Goal: Task Accomplishment & Management: Complete application form

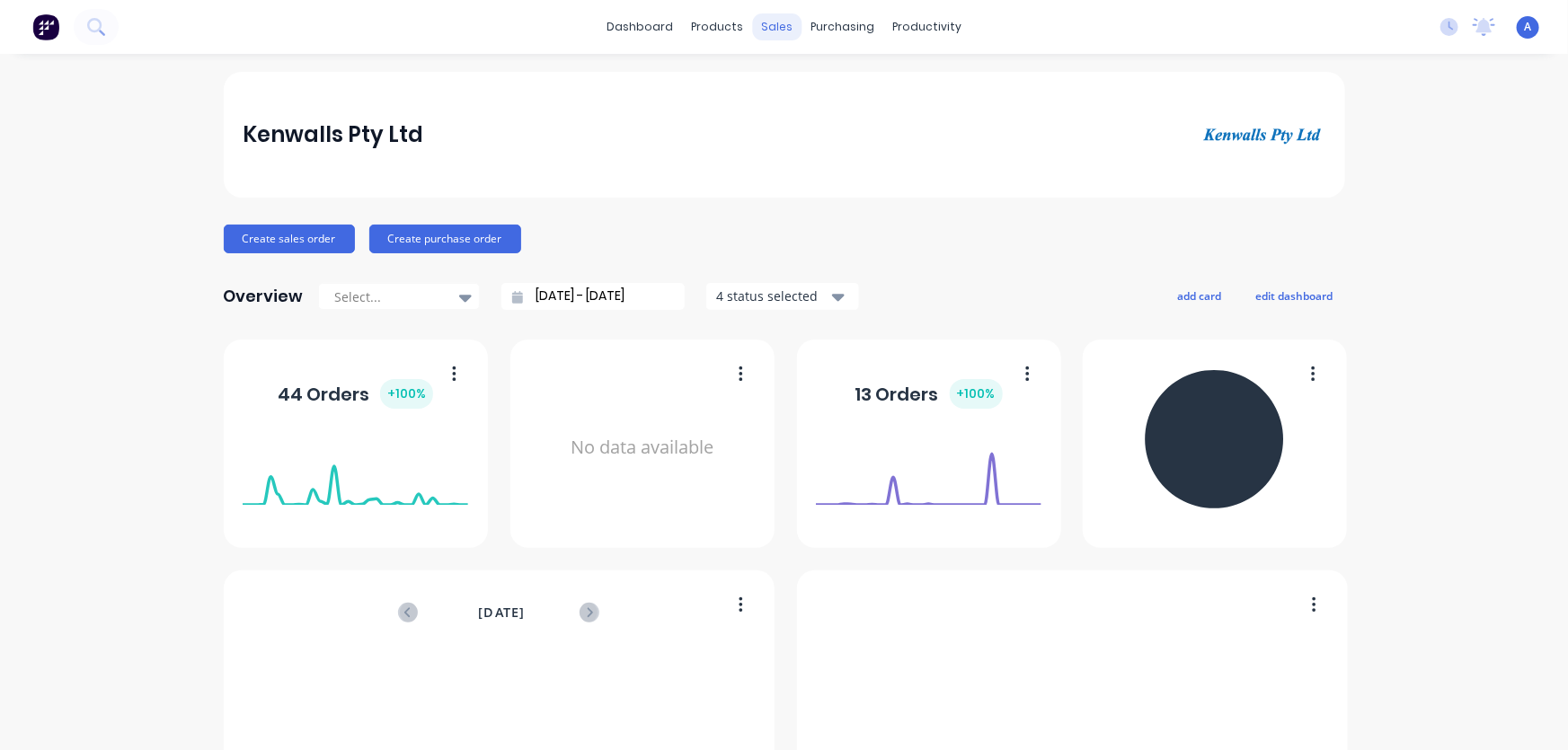
click at [764, 26] on div "sales" at bounding box center [776, 27] width 49 height 27
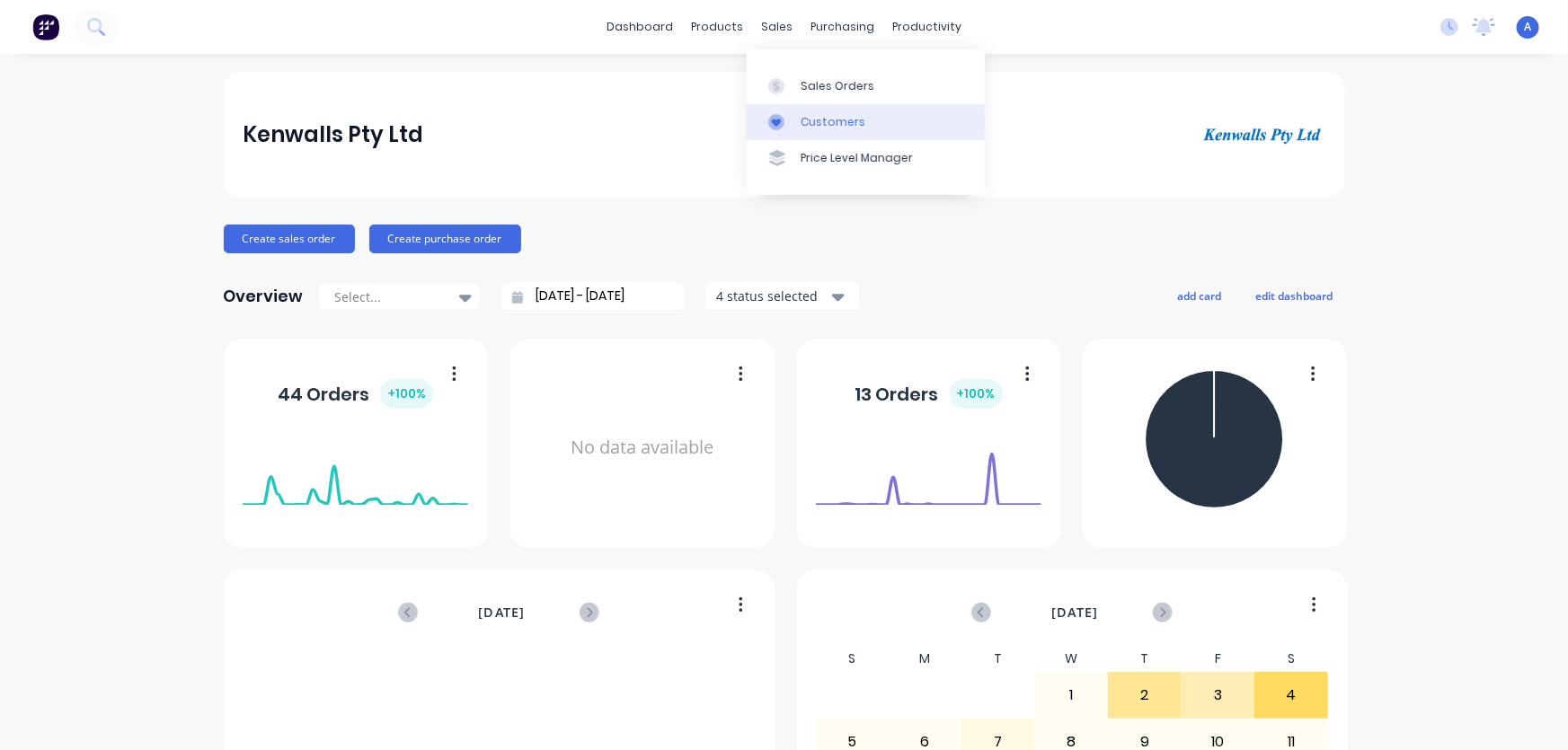
click at [801, 123] on div "Customers" at bounding box center [833, 122] width 65 height 16
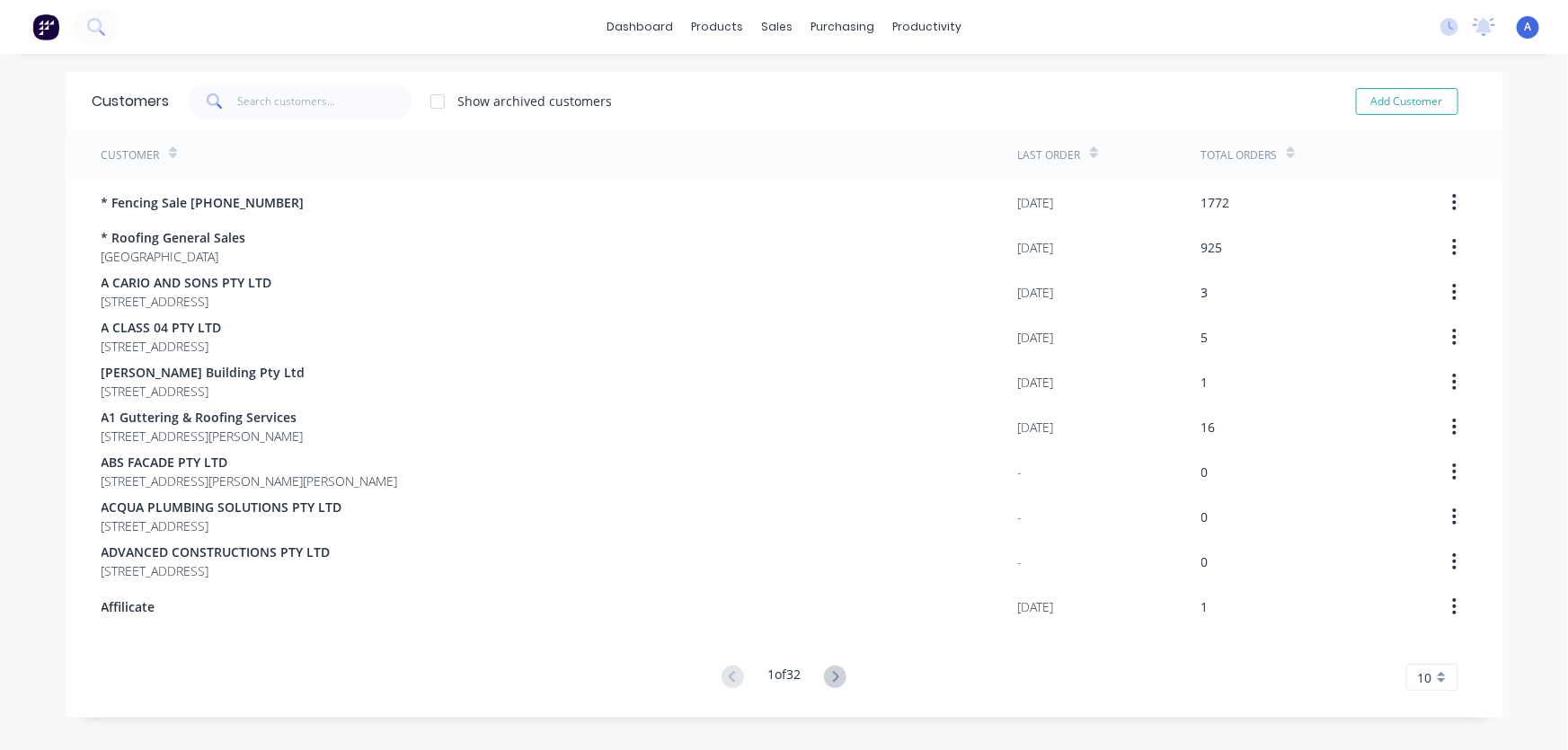
click at [221, 101] on span at bounding box center [212, 101] width 50 height 36
click at [238, 100] on input "text" at bounding box center [325, 101] width 175 height 36
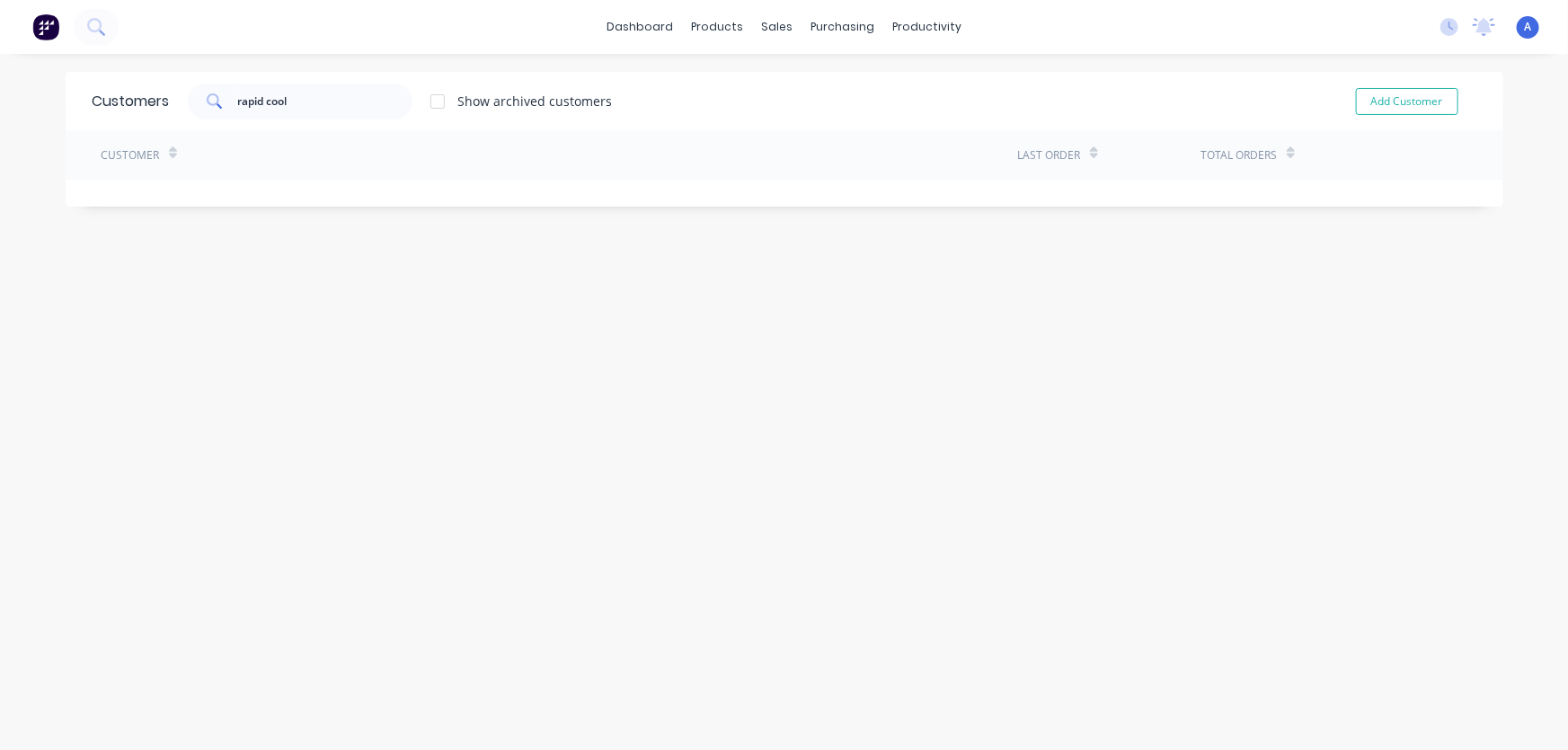
click at [430, 100] on div at bounding box center [437, 101] width 36 height 36
click at [338, 114] on input "rapid cool" at bounding box center [325, 101] width 175 height 36
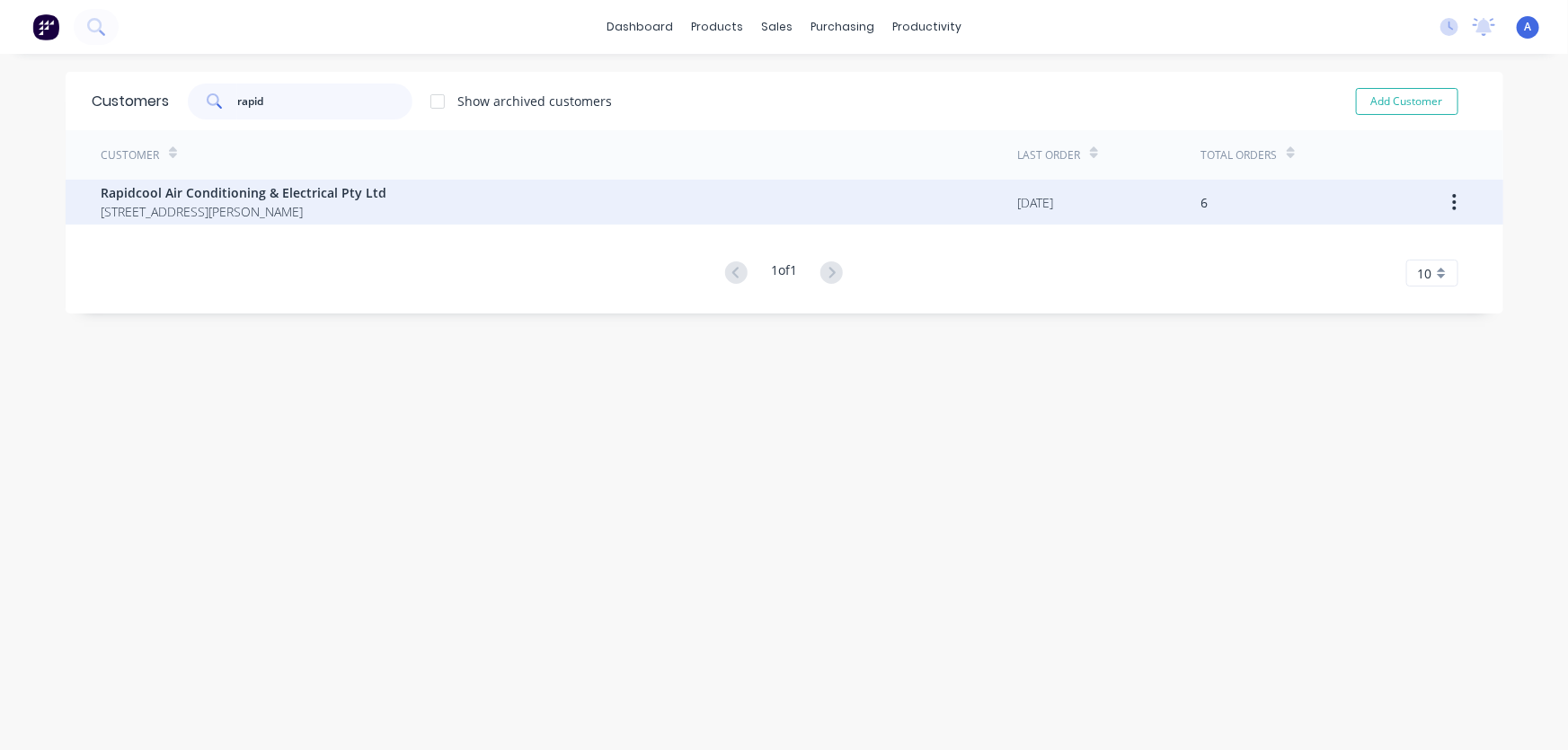
type input "rapid"
click at [207, 202] on span "[STREET_ADDRESS][PERSON_NAME]" at bounding box center [244, 212] width 286 height 19
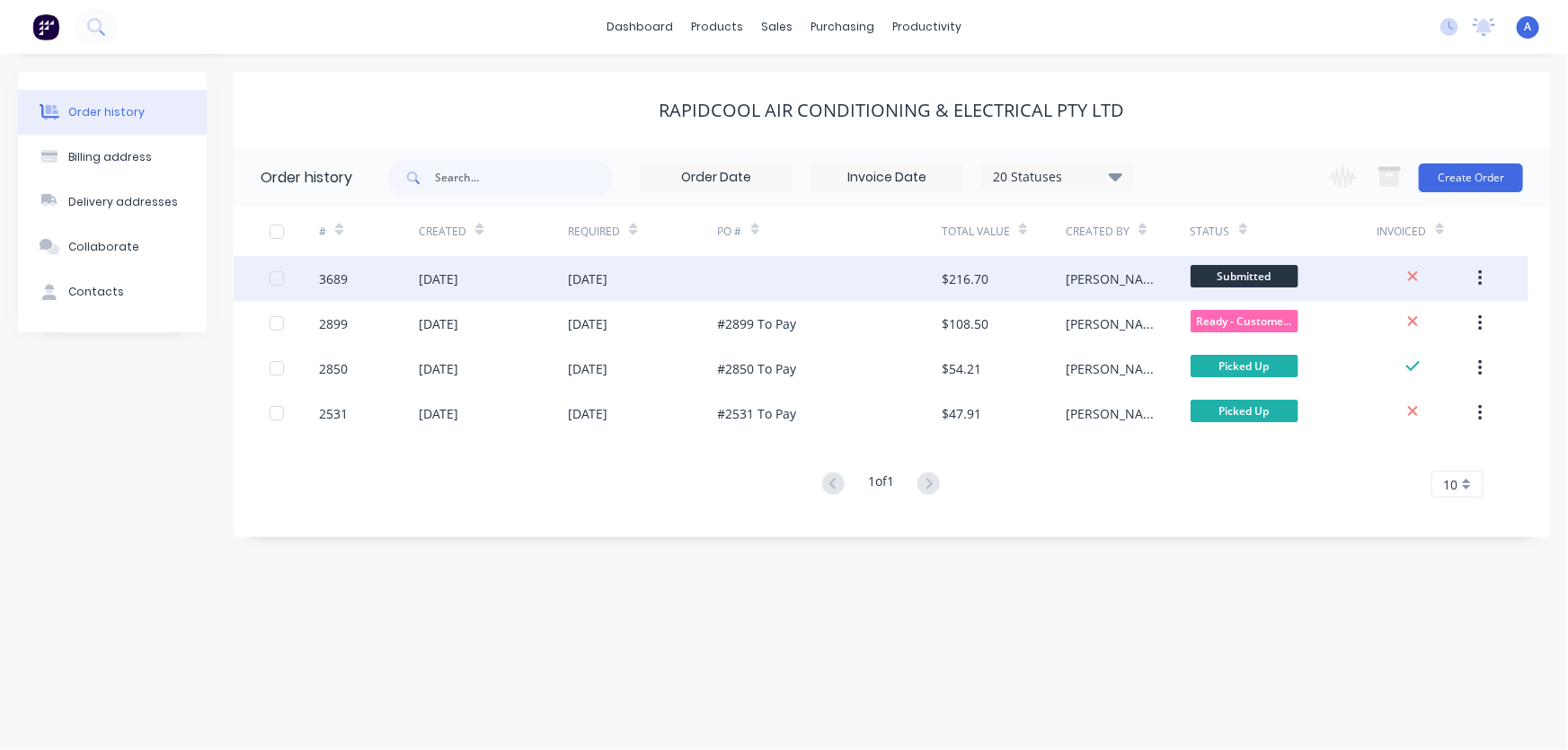
click at [948, 282] on div "$216.70" at bounding box center [965, 278] width 46 height 19
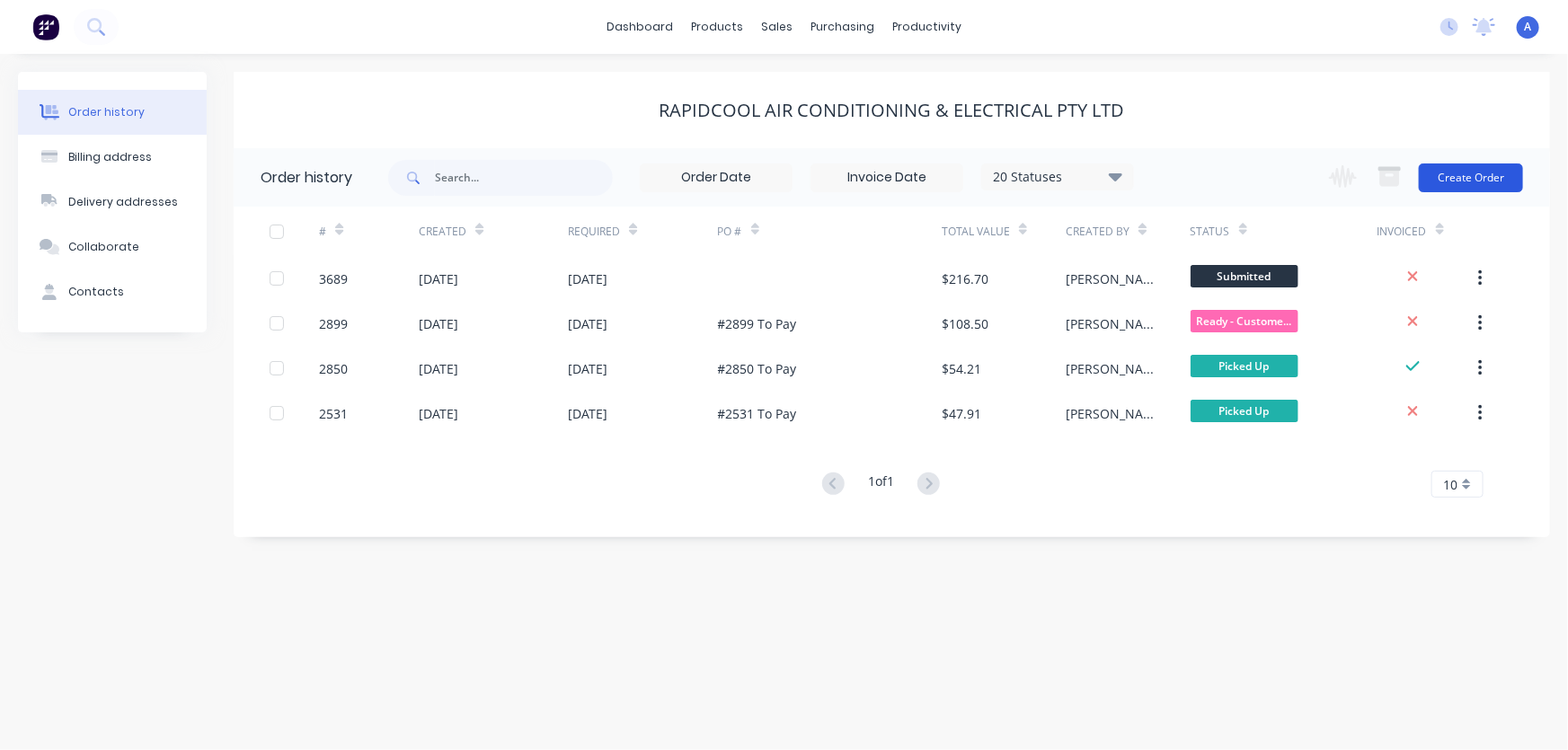
click at [1466, 180] on button "Create Order" at bounding box center [1471, 177] width 104 height 29
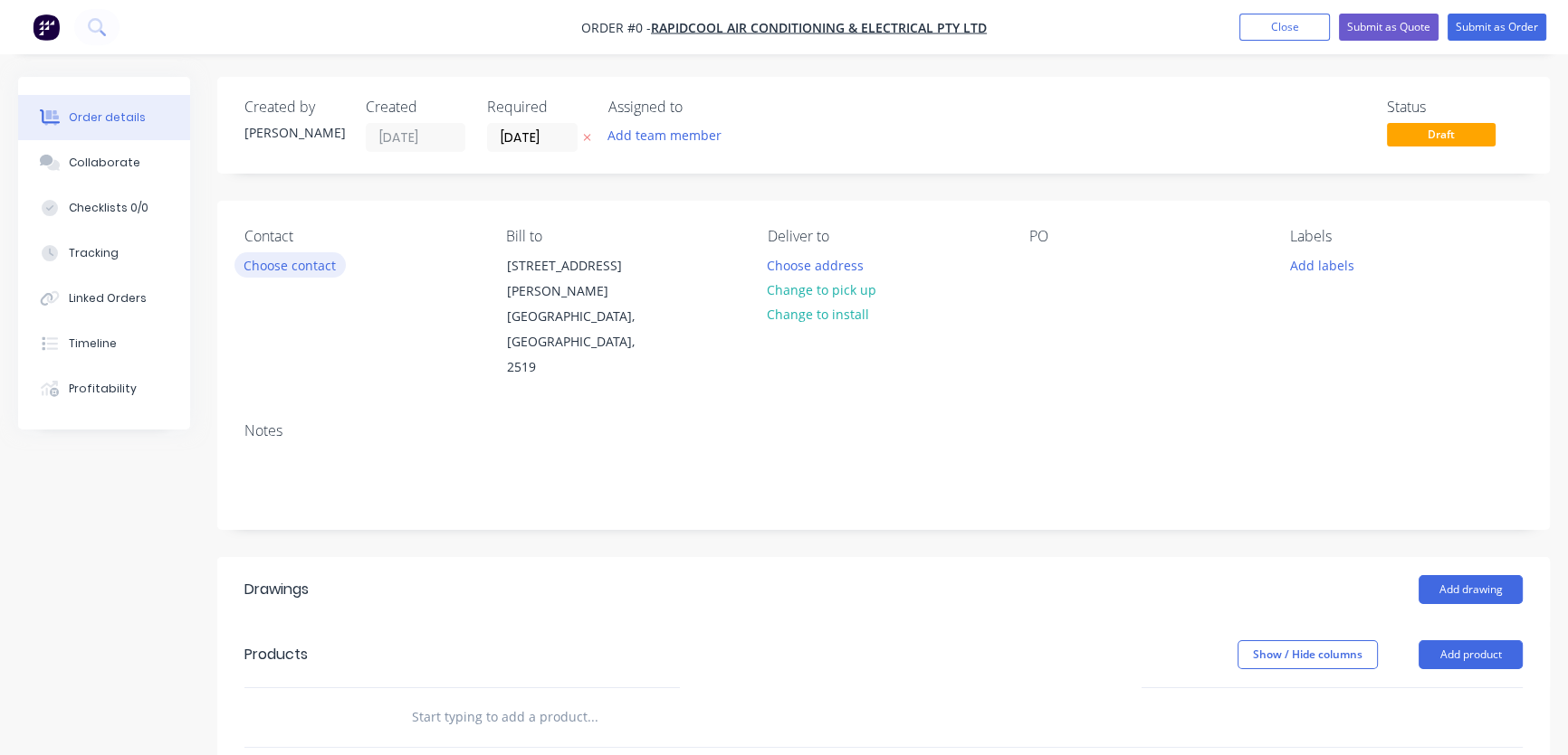
click at [278, 264] on button "Choose contact" at bounding box center [290, 264] width 111 height 24
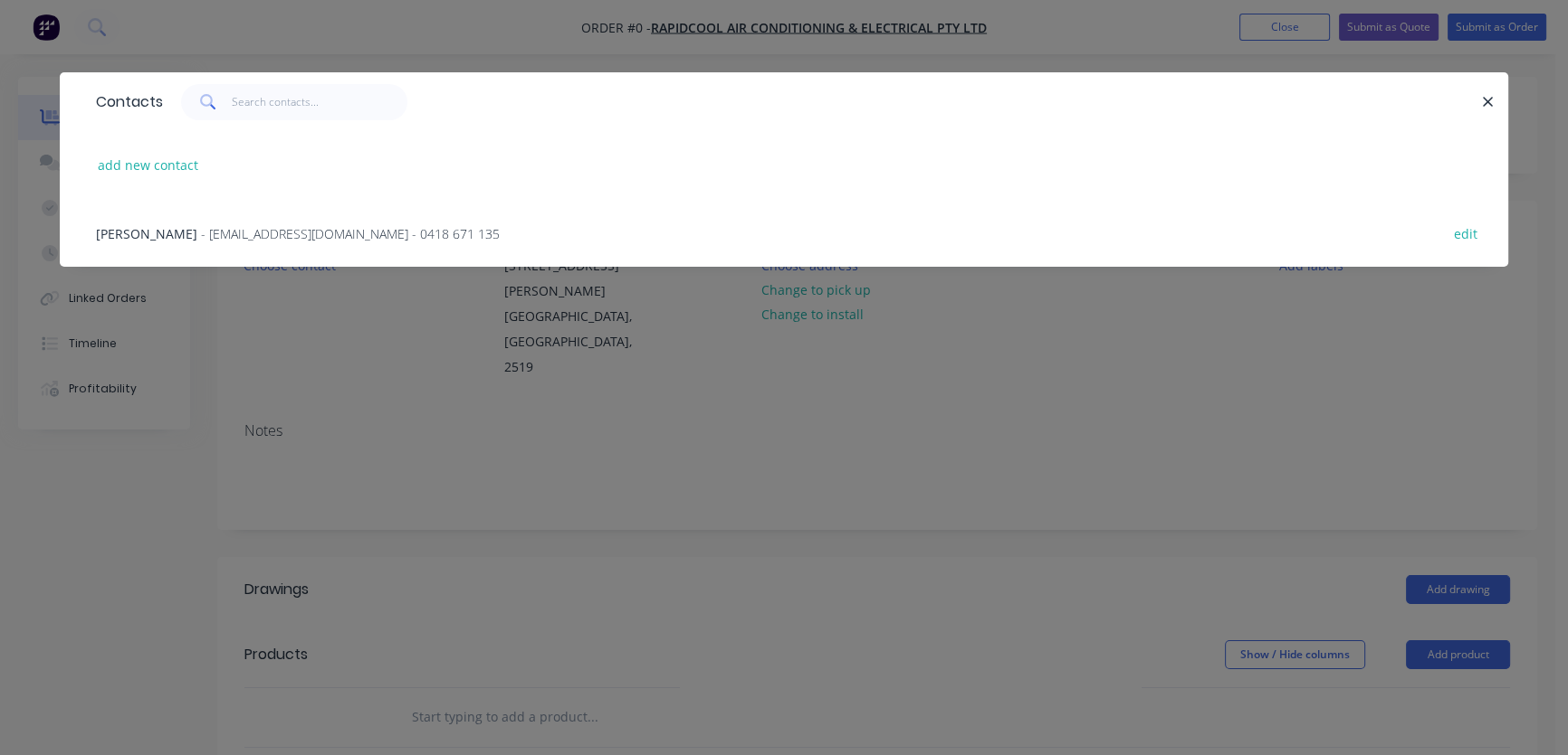
click at [149, 235] on span "[PERSON_NAME]" at bounding box center [147, 234] width 101 height 17
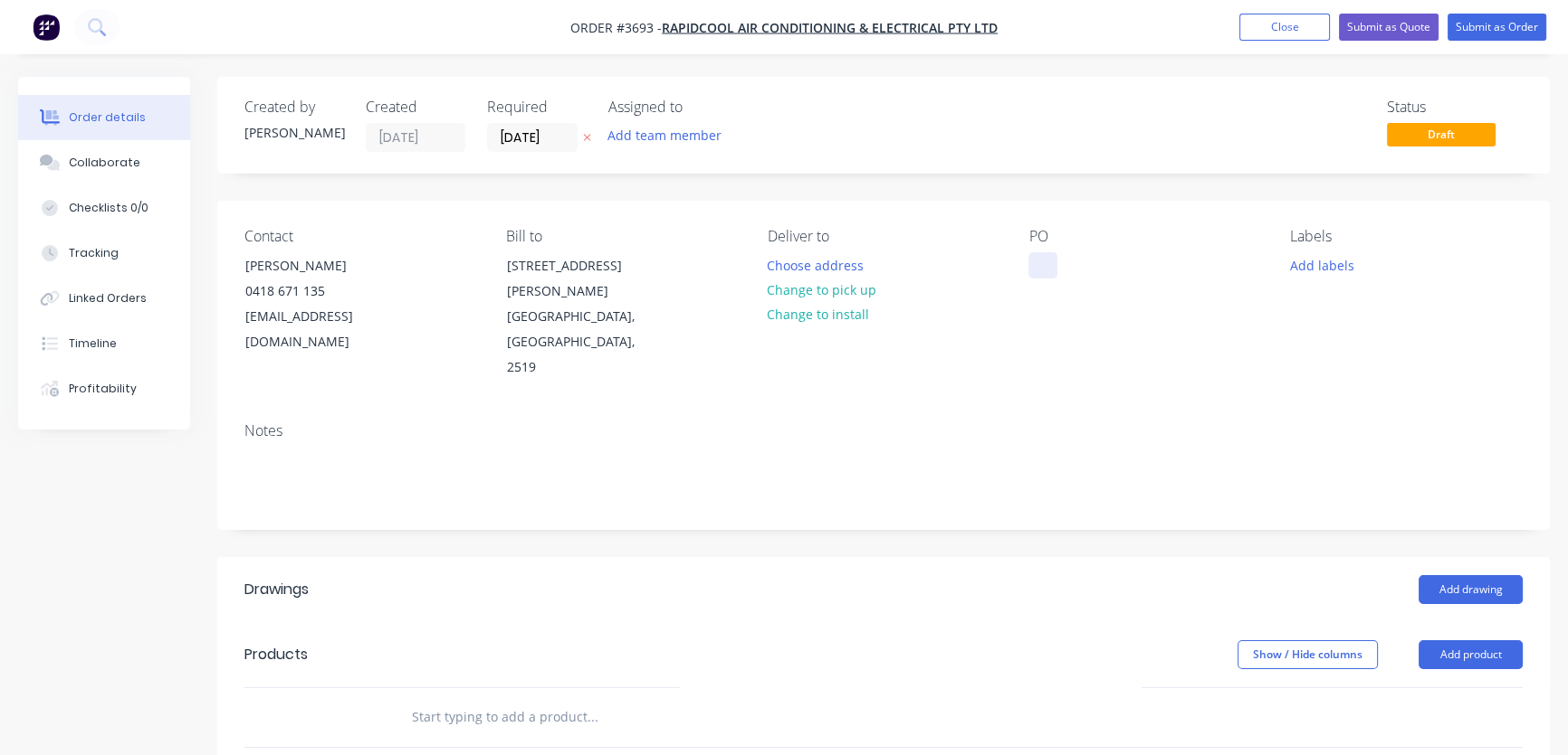
drag, startPoint x: 841, startPoint y: 297, endPoint x: 1041, endPoint y: 253, distance: 204.8
click at [841, 296] on button "Change to pick up" at bounding box center [820, 290] width 128 height 24
click at [1032, 257] on div at bounding box center [1043, 265] width 29 height 26
click at [1472, 576] on button "Add drawing" at bounding box center [1470, 590] width 104 height 29
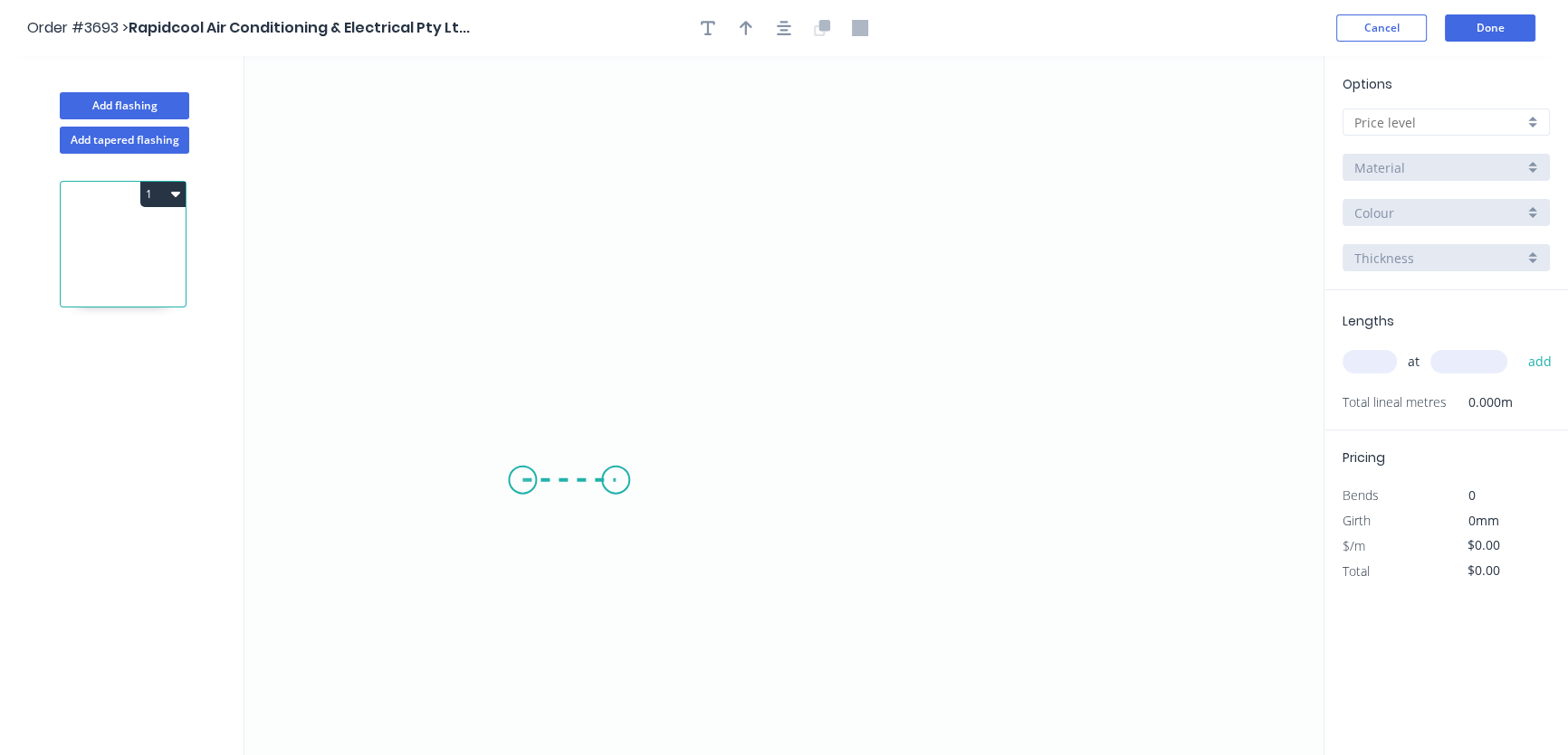
drag, startPoint x: 523, startPoint y: 480, endPoint x: 615, endPoint y: 484, distance: 92.1
click at [615, 484] on icon "0" at bounding box center [784, 406] width 1079 height 699
drag, startPoint x: 615, startPoint y: 468, endPoint x: 624, endPoint y: 267, distance: 201.2
click at [624, 267] on icon "0 ?" at bounding box center [784, 406] width 1079 height 699
drag, startPoint x: 618, startPoint y: 270, endPoint x: 836, endPoint y: 253, distance: 218.7
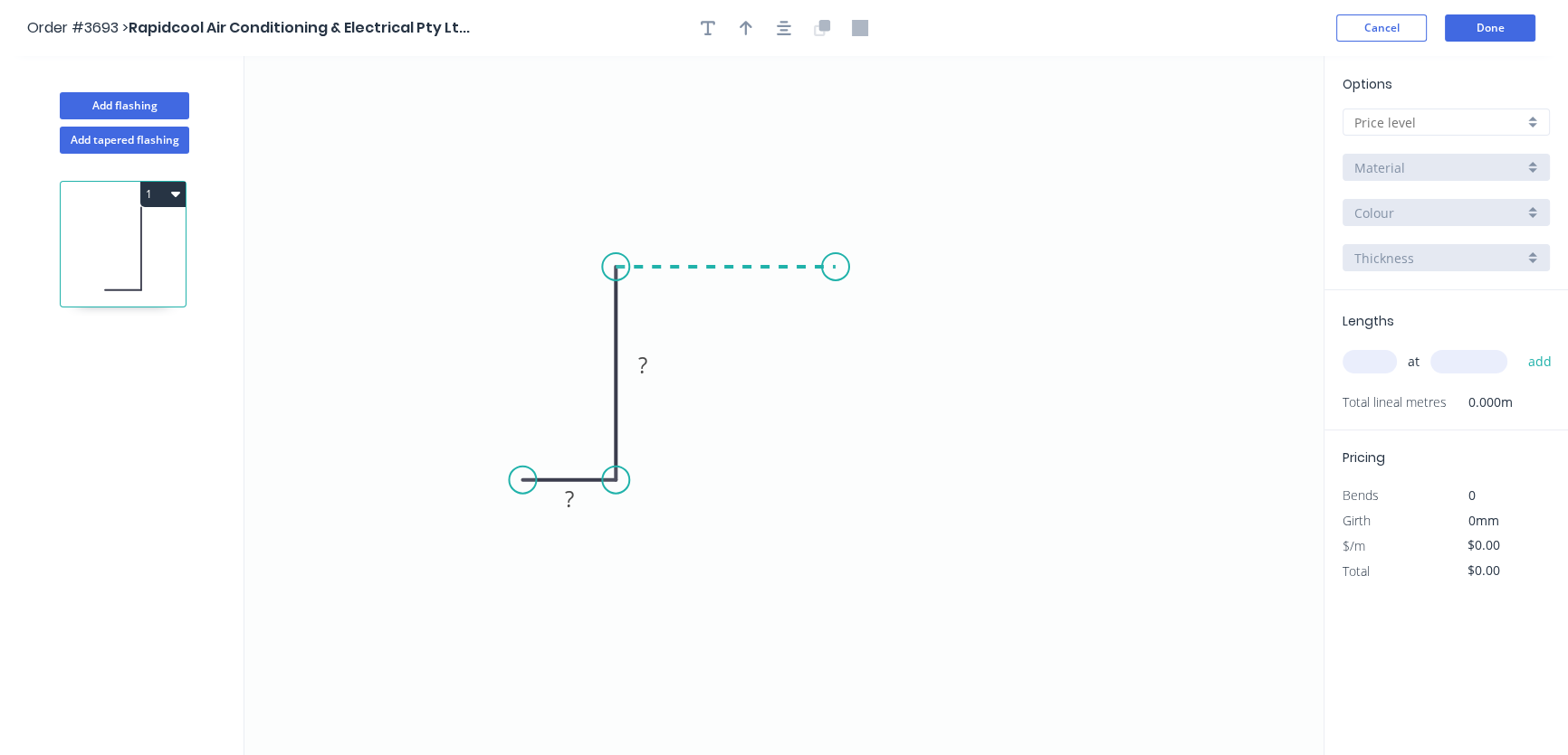
click at [836, 253] on icon "0 ? ?" at bounding box center [784, 406] width 1079 height 699
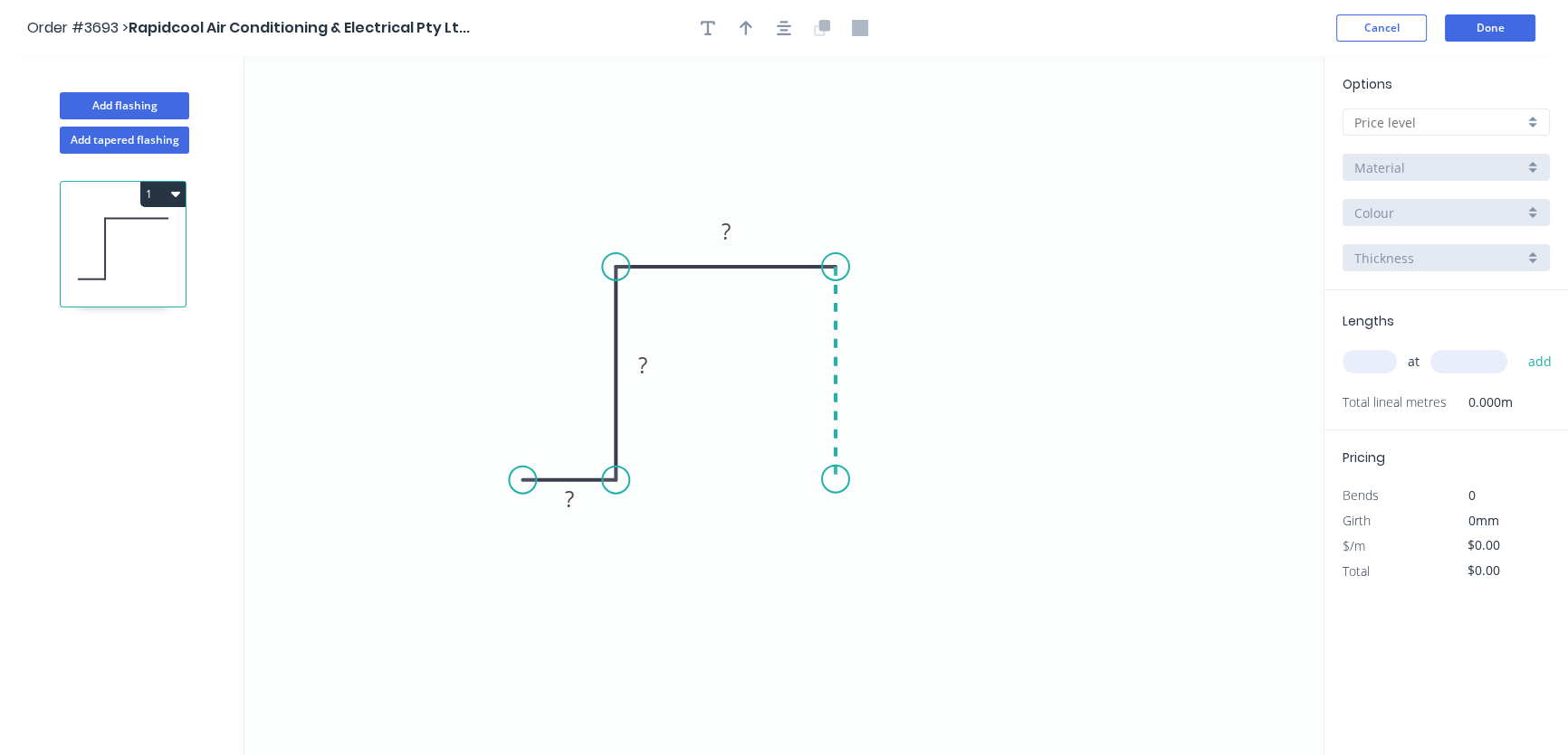
drag, startPoint x: 835, startPoint y: 286, endPoint x: 846, endPoint y: 479, distance: 193.3
click at [846, 479] on icon "0 ? ? ?" at bounding box center [784, 406] width 1079 height 699
drag, startPoint x: 844, startPoint y: 477, endPoint x: 939, endPoint y: 477, distance: 95.0
click at [939, 477] on icon "0 ? ? ? ?" at bounding box center [784, 406] width 1079 height 699
click at [562, 498] on rect at bounding box center [569, 500] width 36 height 25
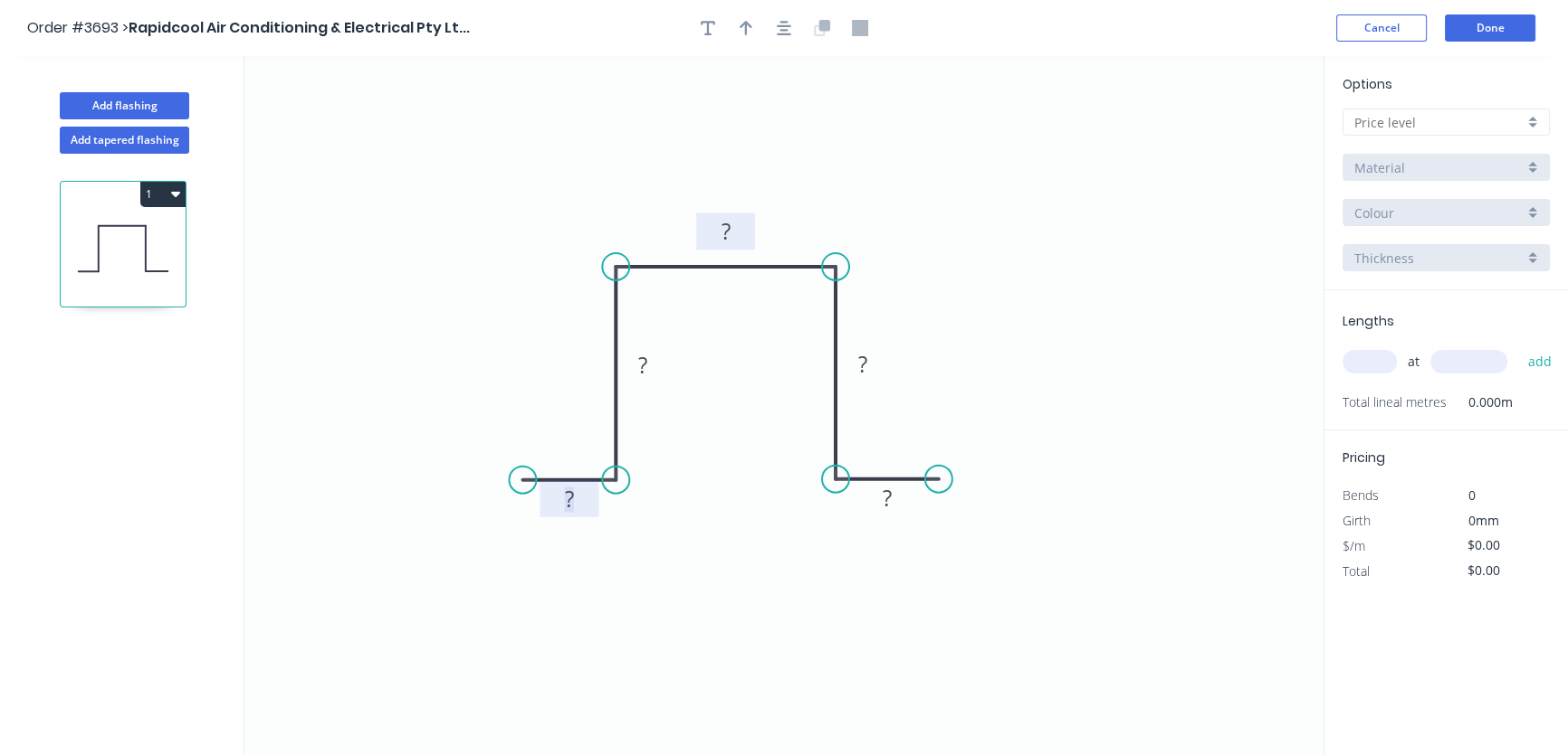
click at [725, 227] on tspan "?" at bounding box center [726, 231] width 9 height 30
click at [778, 181] on icon "0 ? ? ? ? ?" at bounding box center [784, 406] width 1079 height 699
click at [725, 229] on tspan "?" at bounding box center [726, 231] width 9 height 30
click at [642, 363] on tspan "?" at bounding box center [643, 365] width 9 height 30
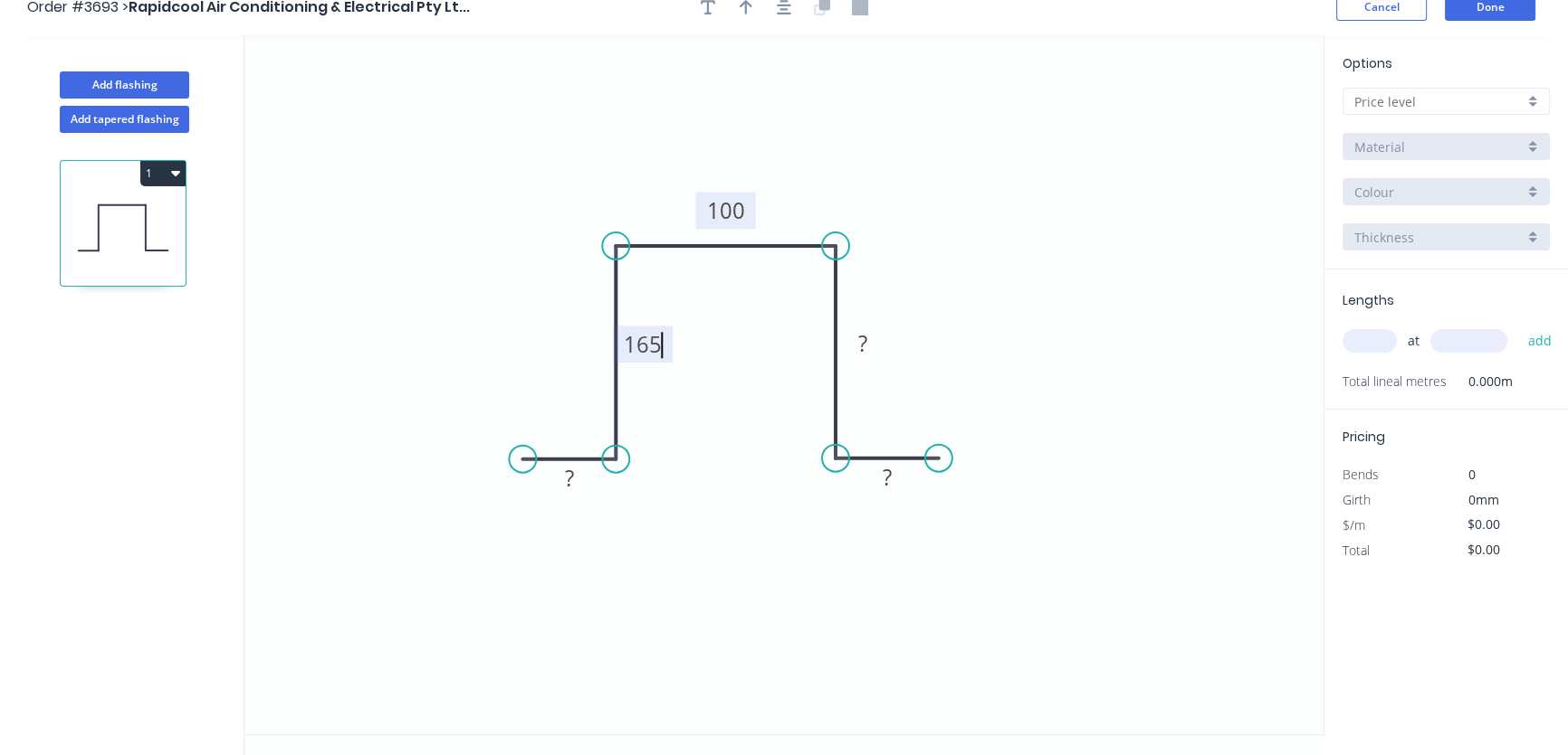
scroll to position [33, 0]
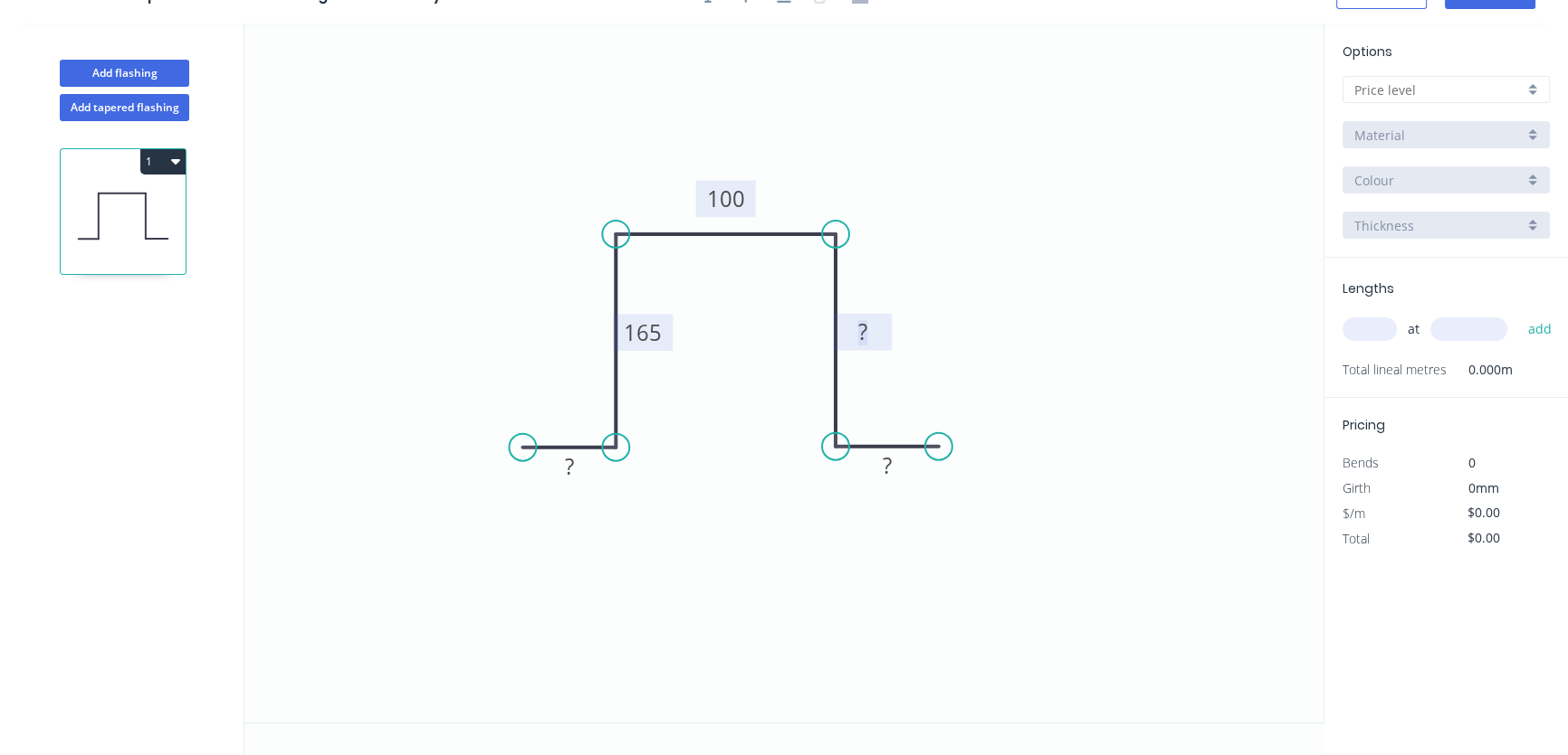
click at [860, 331] on tspan "?" at bounding box center [863, 332] width 9 height 30
click at [742, 554] on icon "0 ? 165 100 165 ?" at bounding box center [784, 373] width 1079 height 699
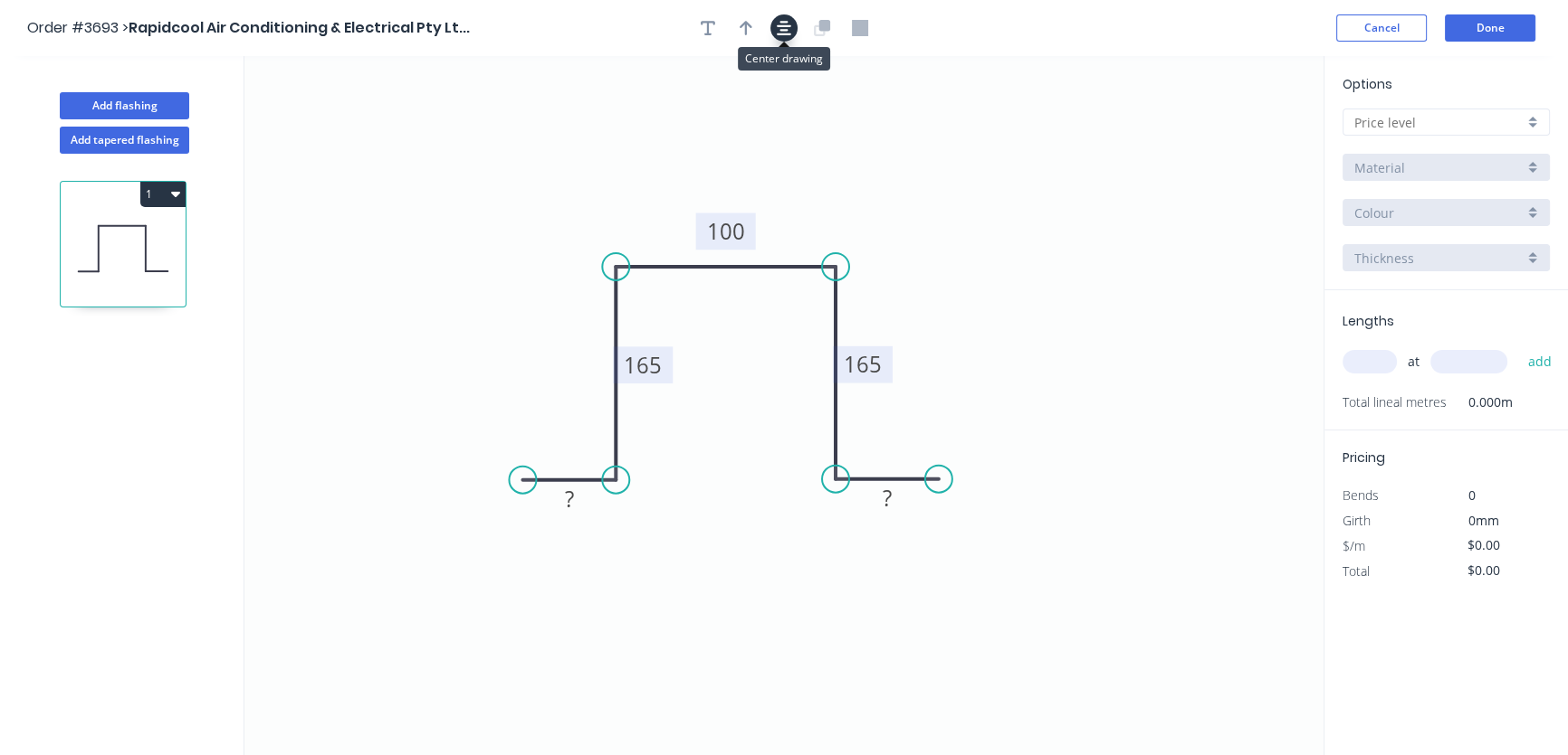
click at [787, 26] on icon "button" at bounding box center [784, 27] width 14 height 16
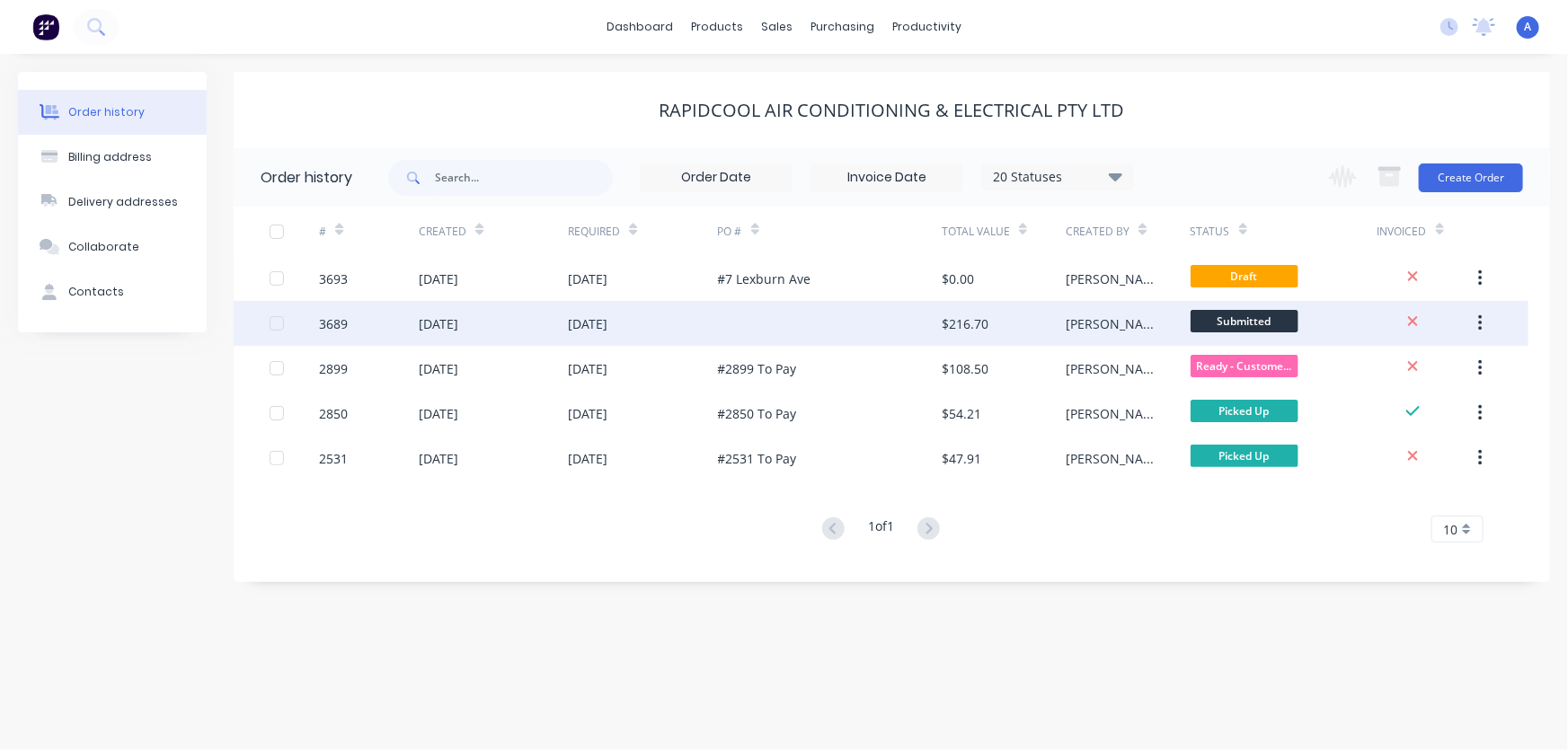
click at [608, 330] on div "[DATE]" at bounding box center [587, 324] width 40 height 19
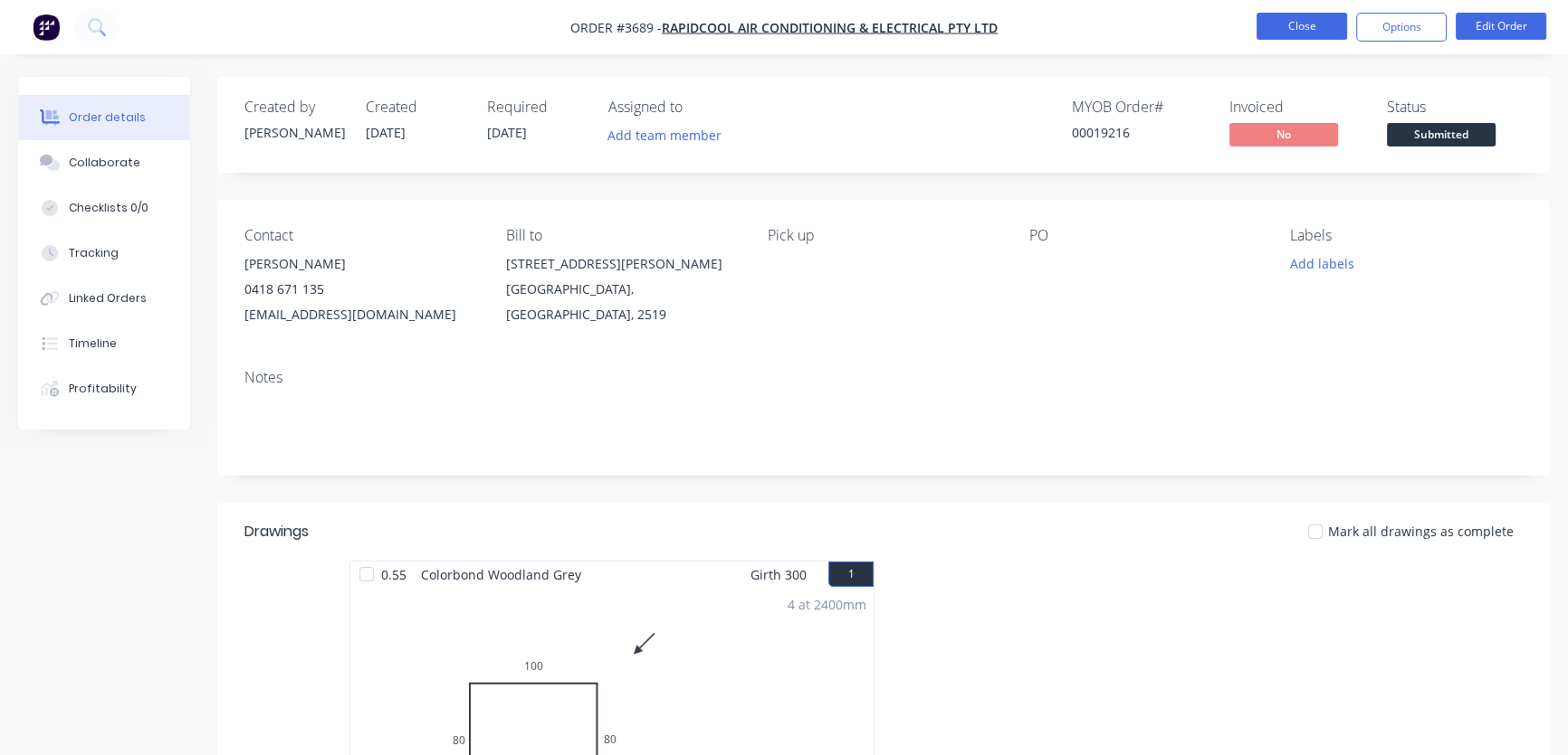
click at [1295, 26] on button "Close" at bounding box center [1302, 26] width 91 height 27
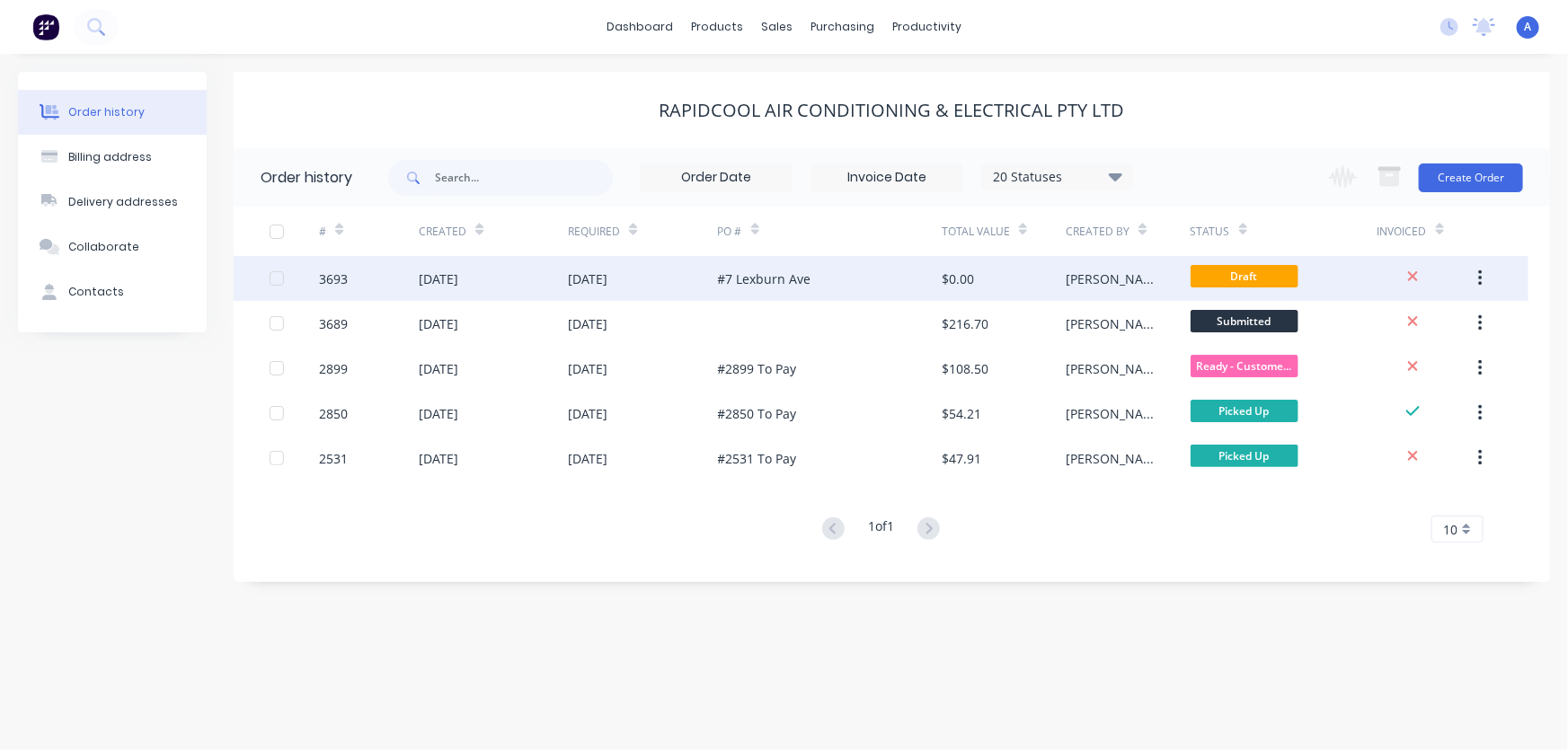
click at [762, 274] on div "#7 Lexburn Ave" at bounding box center [765, 278] width 94 height 19
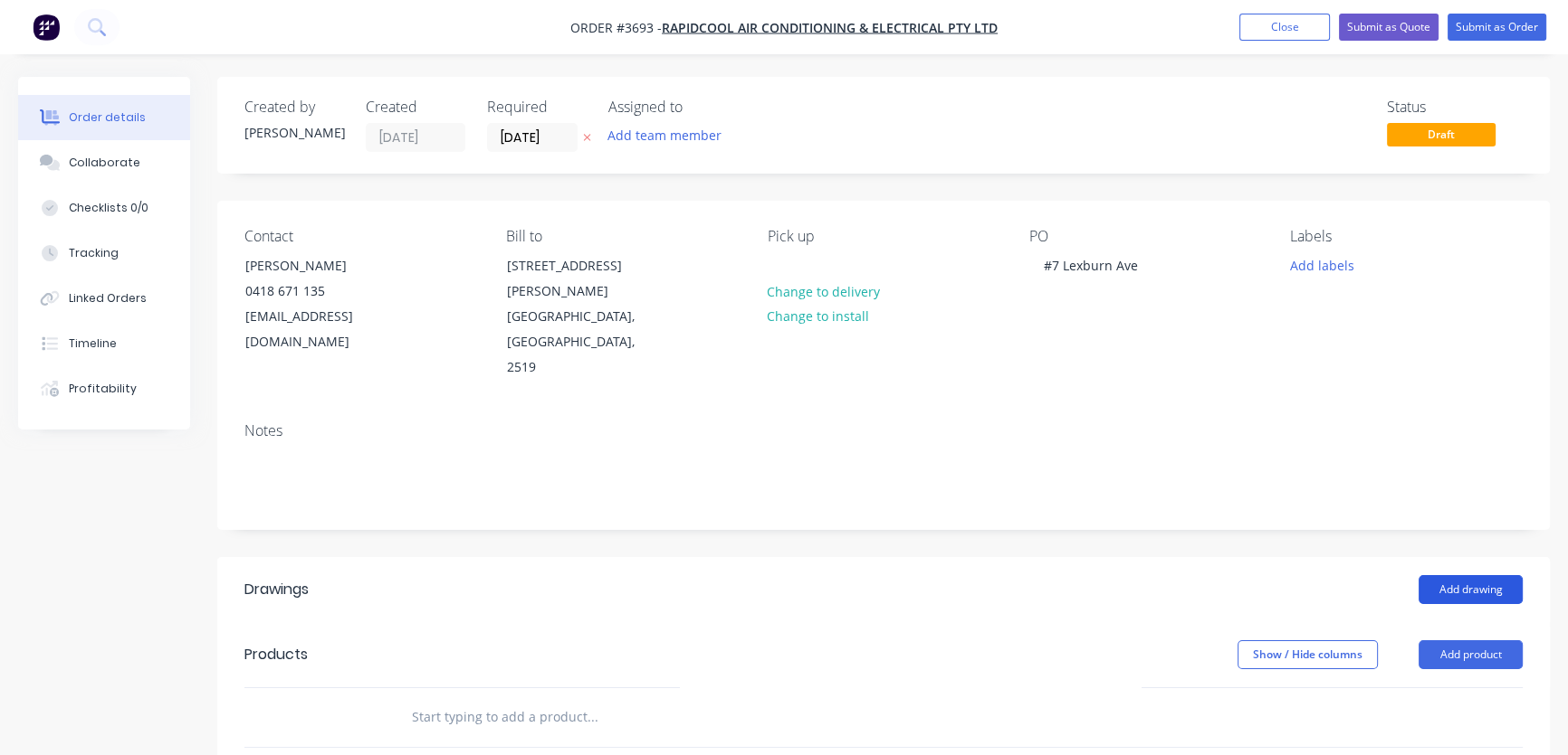
click at [1479, 576] on button "Add drawing" at bounding box center [1470, 590] width 104 height 29
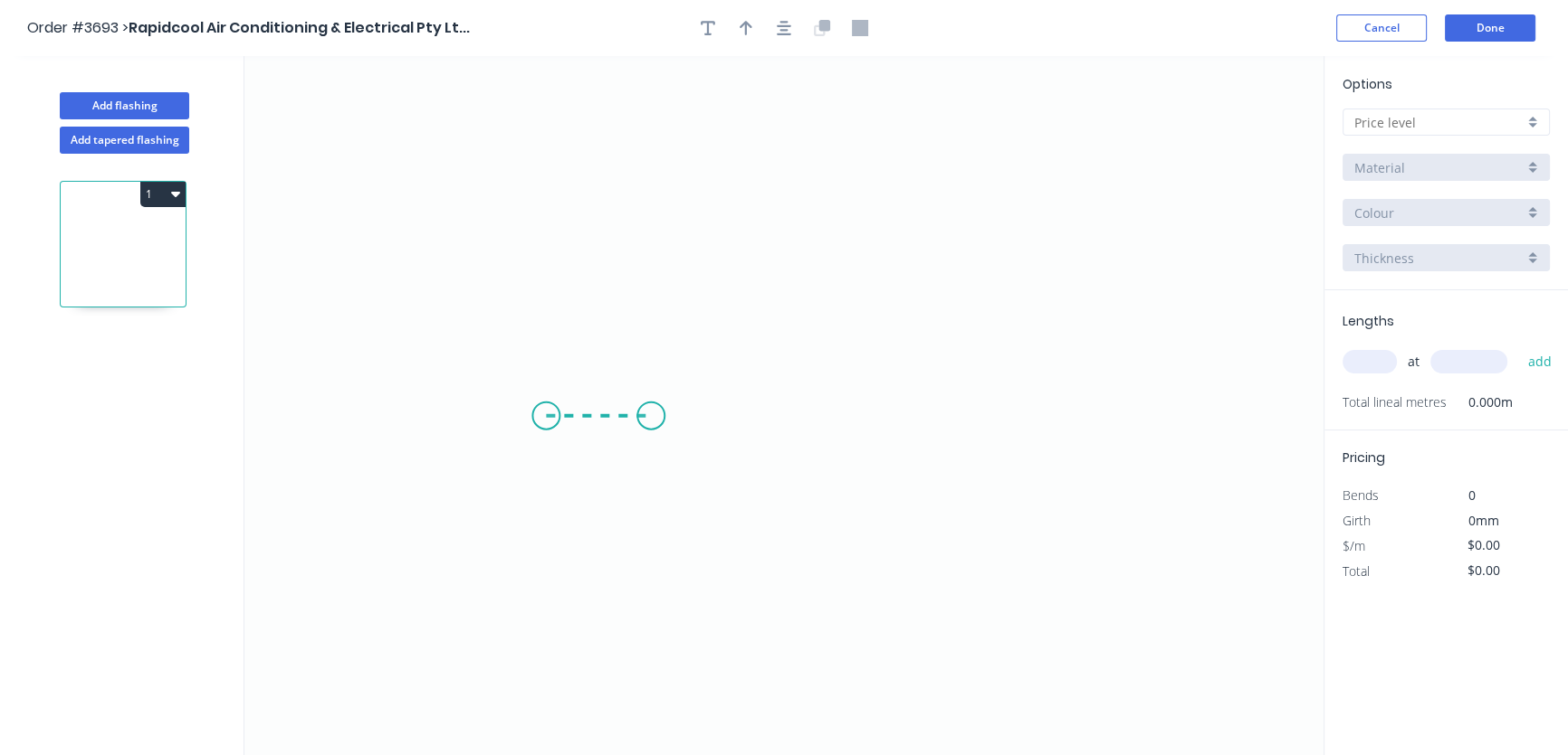
drag, startPoint x: 546, startPoint y: 416, endPoint x: 651, endPoint y: 414, distance: 105.0
click at [651, 414] on icon "0" at bounding box center [784, 406] width 1079 height 699
drag, startPoint x: 651, startPoint y: 414, endPoint x: 652, endPoint y: 181, distance: 233.0
click at [652, 181] on icon "0 ?" at bounding box center [784, 406] width 1079 height 699
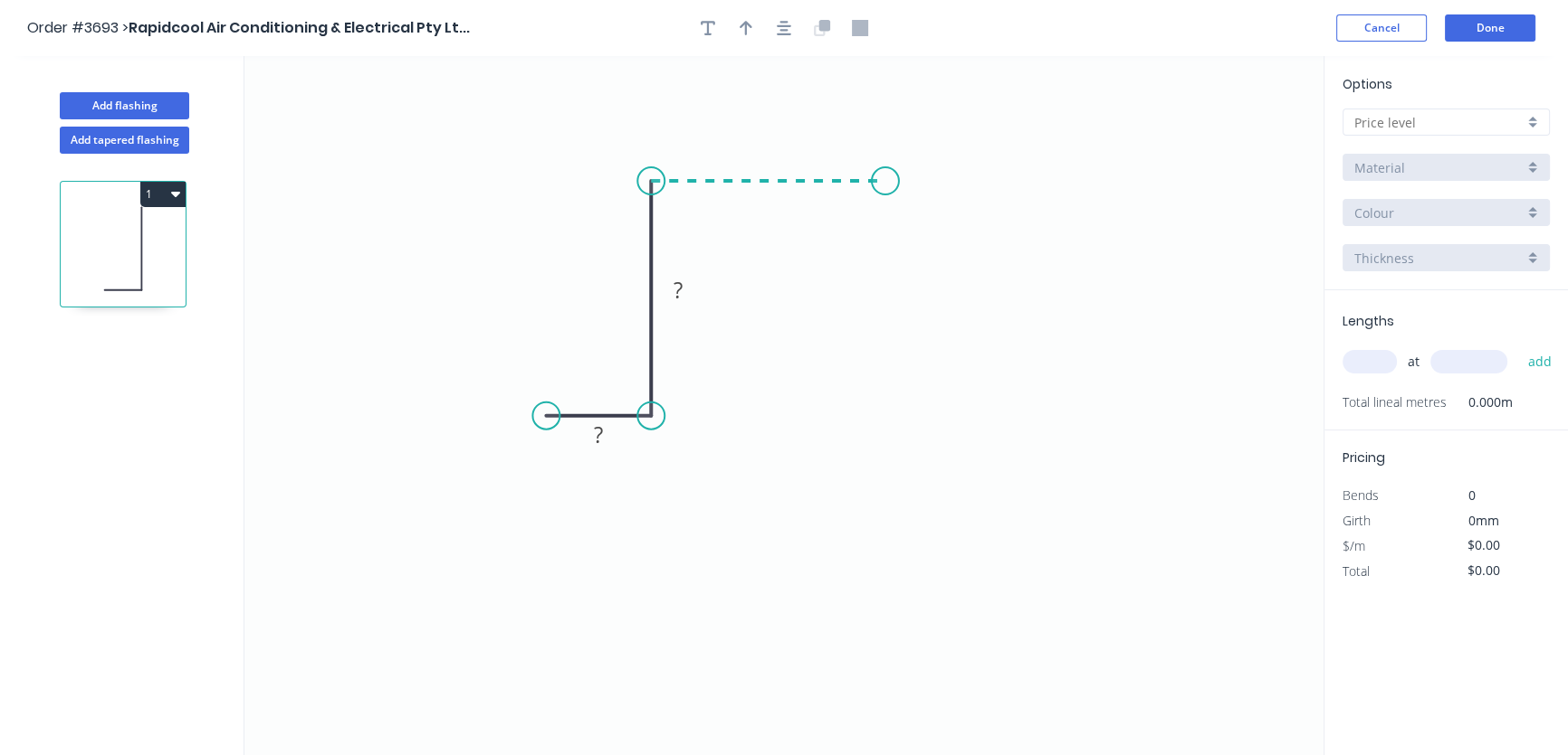
drag, startPoint x: 652, startPoint y: 181, endPoint x: 885, endPoint y: 193, distance: 233.3
click at [885, 193] on icon "0 ? ?" at bounding box center [784, 406] width 1079 height 699
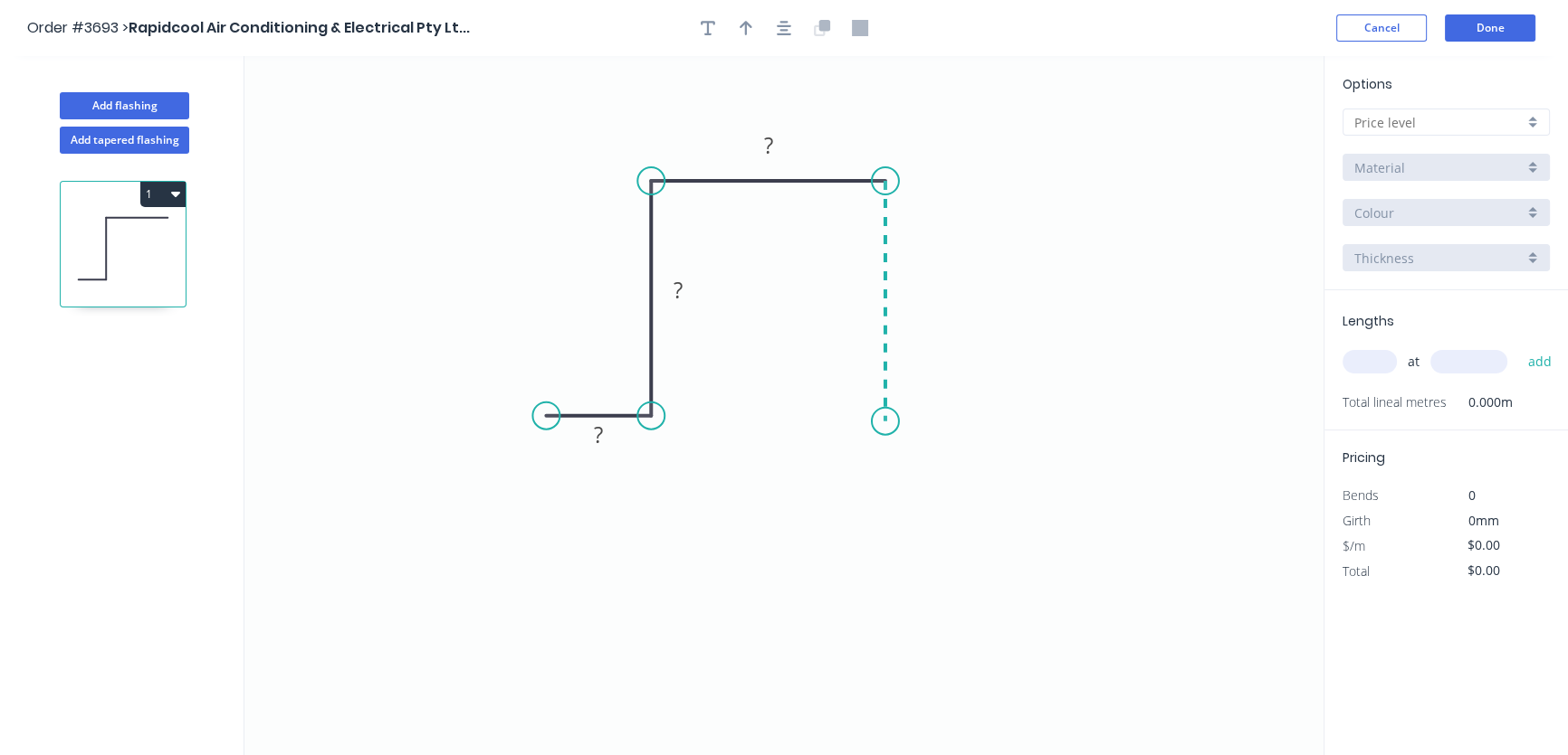
drag, startPoint x: 884, startPoint y: 192, endPoint x: 891, endPoint y: 421, distance: 229.1
click at [891, 421] on icon "0 ? ? ?" at bounding box center [784, 406] width 1079 height 699
drag, startPoint x: 886, startPoint y: 421, endPoint x: 1011, endPoint y: 414, distance: 125.2
click at [1011, 414] on icon "0 ? ? ? ?" at bounding box center [784, 406] width 1079 height 699
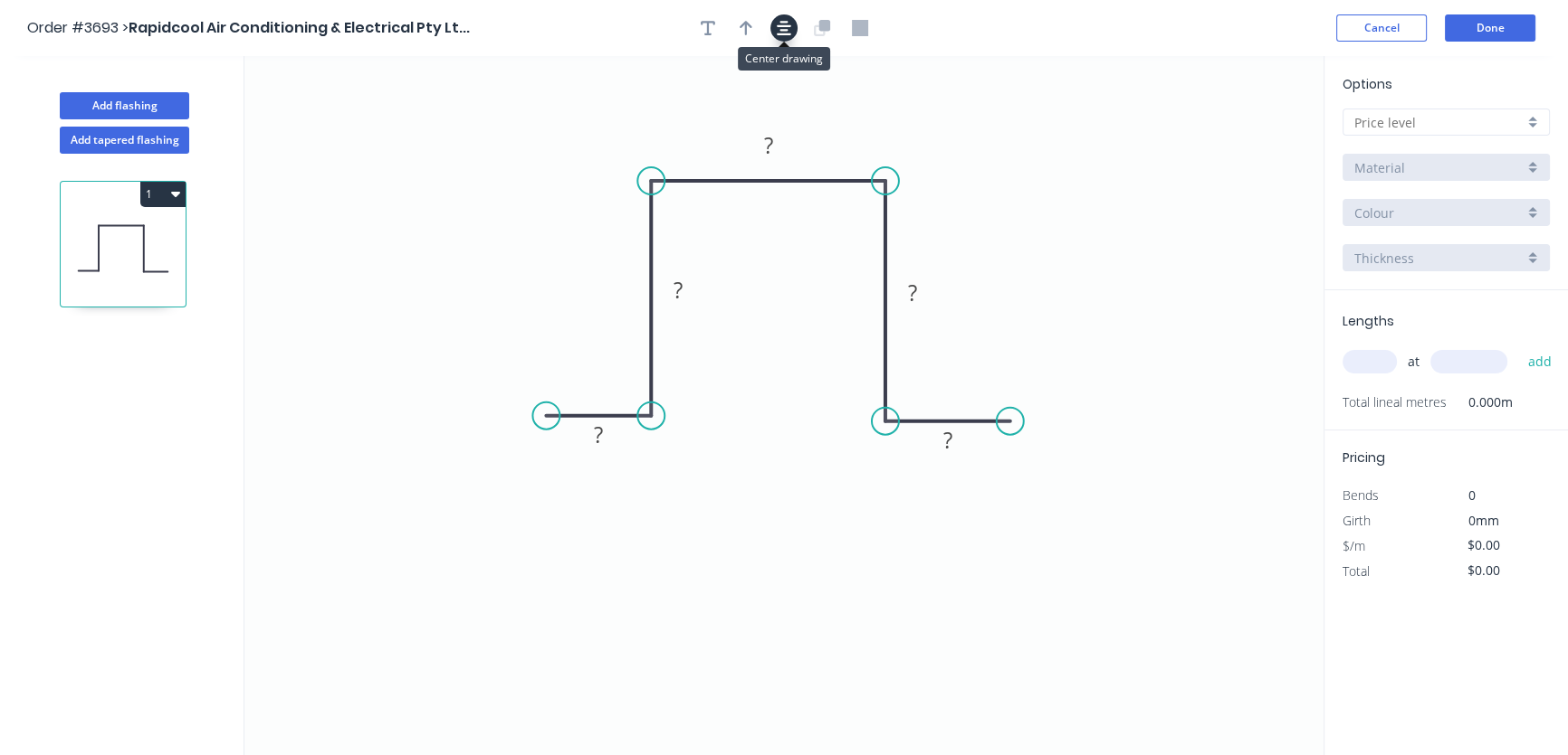
click at [783, 29] on icon "button" at bounding box center [784, 27] width 14 height 14
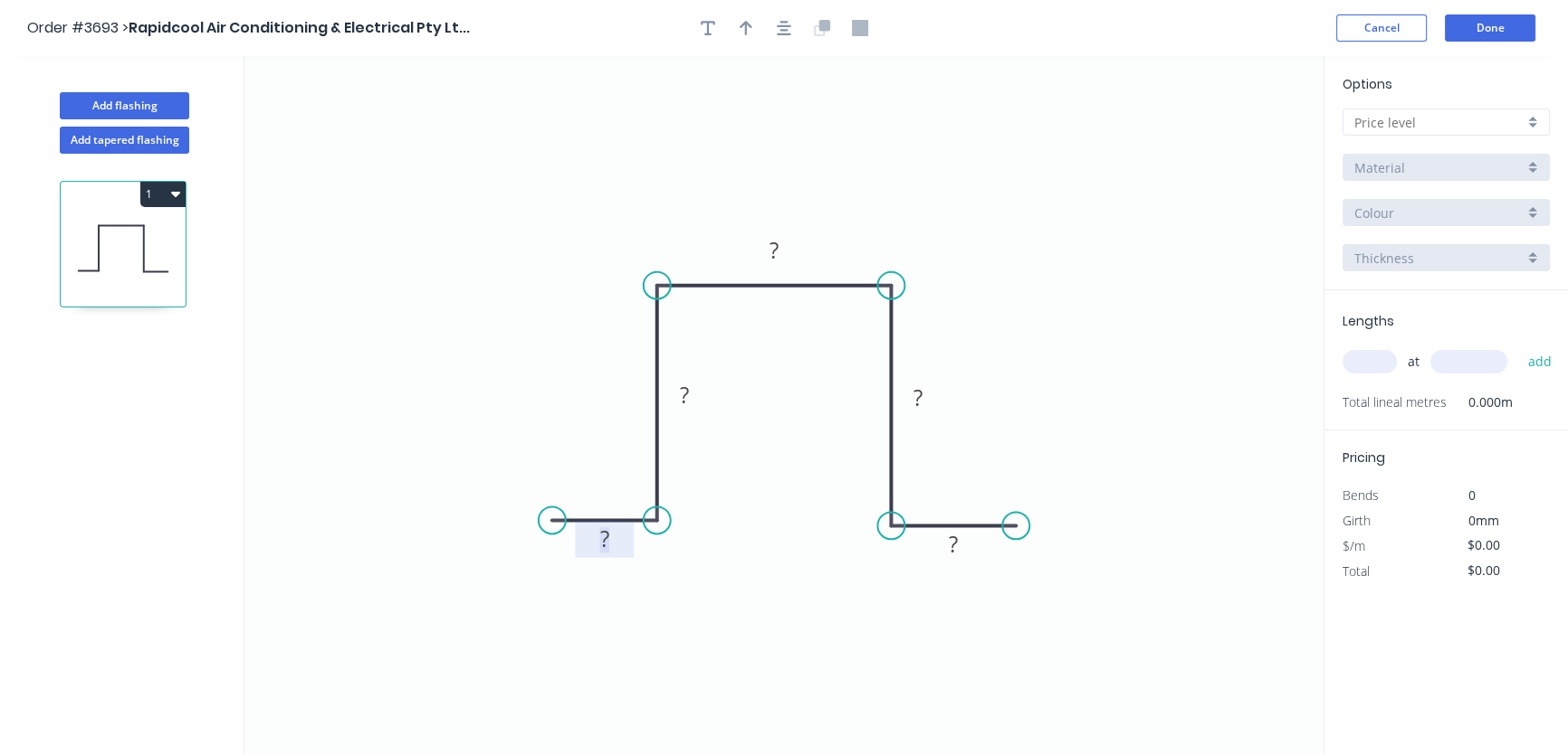
click at [603, 540] on tspan "?" at bounding box center [605, 539] width 9 height 30
click at [952, 542] on tspan "?" at bounding box center [954, 544] width 9 height 30
click at [916, 392] on tspan "?" at bounding box center [918, 398] width 9 height 30
drag, startPoint x: 1144, startPoint y: 380, endPoint x: 1133, endPoint y: 382, distance: 11.2
click at [1143, 380] on icon "0 20 ? ? ? 20" at bounding box center [784, 406] width 1079 height 699
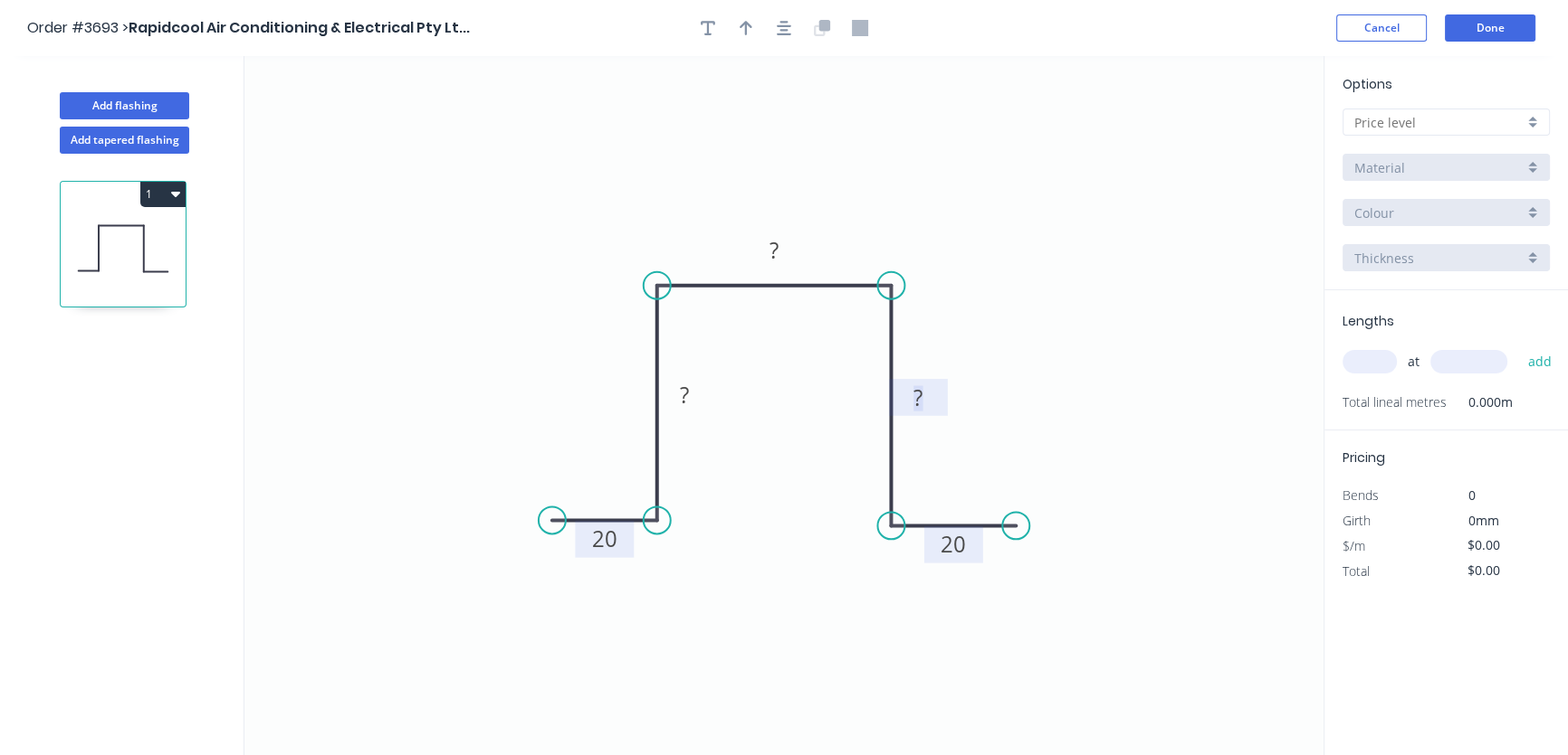
click at [917, 394] on tspan "?" at bounding box center [918, 398] width 9 height 30
click at [682, 389] on tspan "?" at bounding box center [684, 395] width 9 height 30
drag, startPoint x: 522, startPoint y: 356, endPoint x: 551, endPoint y: 365, distance: 30.4
click at [523, 356] on icon "0 20 ? ? 165 20" at bounding box center [784, 406] width 1079 height 699
click at [682, 391] on tspan "?" at bounding box center [684, 395] width 9 height 30
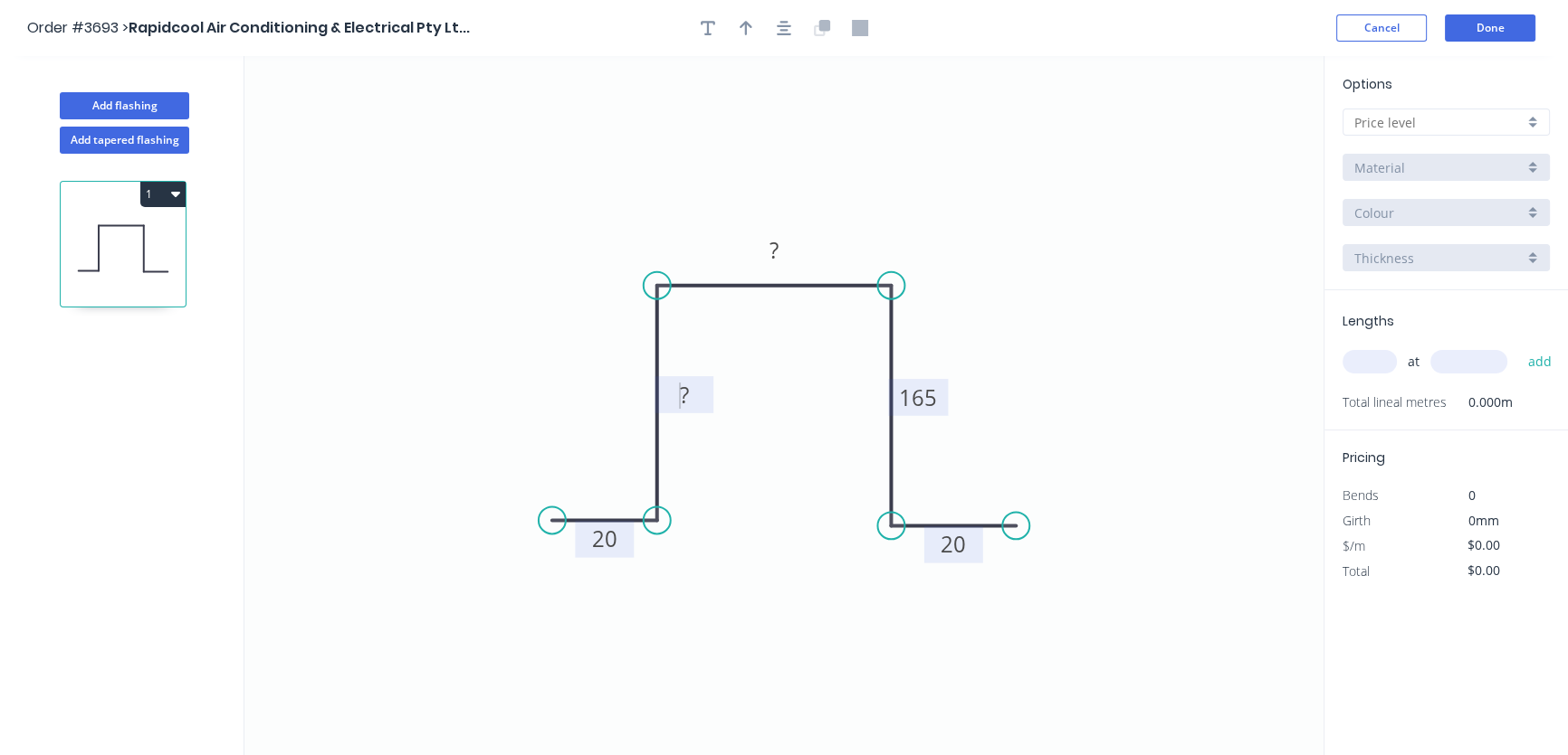
drag, startPoint x: 572, startPoint y: 364, endPoint x: 661, endPoint y: 398, distance: 95.3
click at [574, 366] on icon "0 20 ? ? 165 20" at bounding box center [784, 406] width 1079 height 699
click at [683, 390] on tspan "?" at bounding box center [684, 395] width 9 height 30
drag, startPoint x: 567, startPoint y: 376, endPoint x: 655, endPoint y: 385, distance: 88.5
click at [570, 376] on icon "0 20 ? ? 165 20" at bounding box center [784, 406] width 1079 height 699
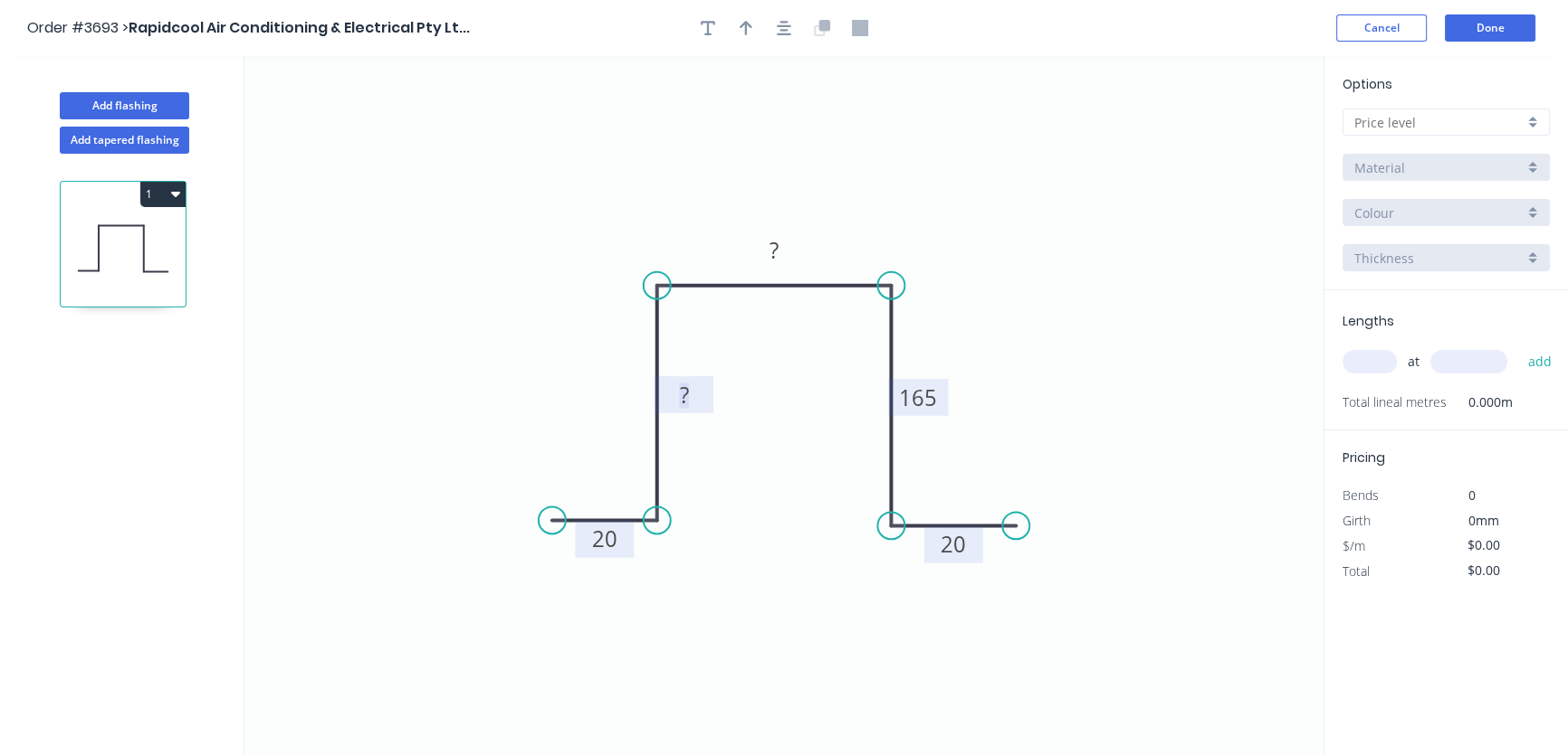
click at [685, 393] on tspan "?" at bounding box center [684, 395] width 9 height 30
click at [669, 397] on tspan "165" at bounding box center [684, 395] width 38 height 30
click at [770, 247] on tspan "?" at bounding box center [774, 250] width 9 height 30
click at [353, 296] on icon "0 20 165 100 165 20" at bounding box center [784, 406] width 1079 height 699
drag, startPoint x: 661, startPoint y: 394, endPoint x: 652, endPoint y: 413, distance: 21.0
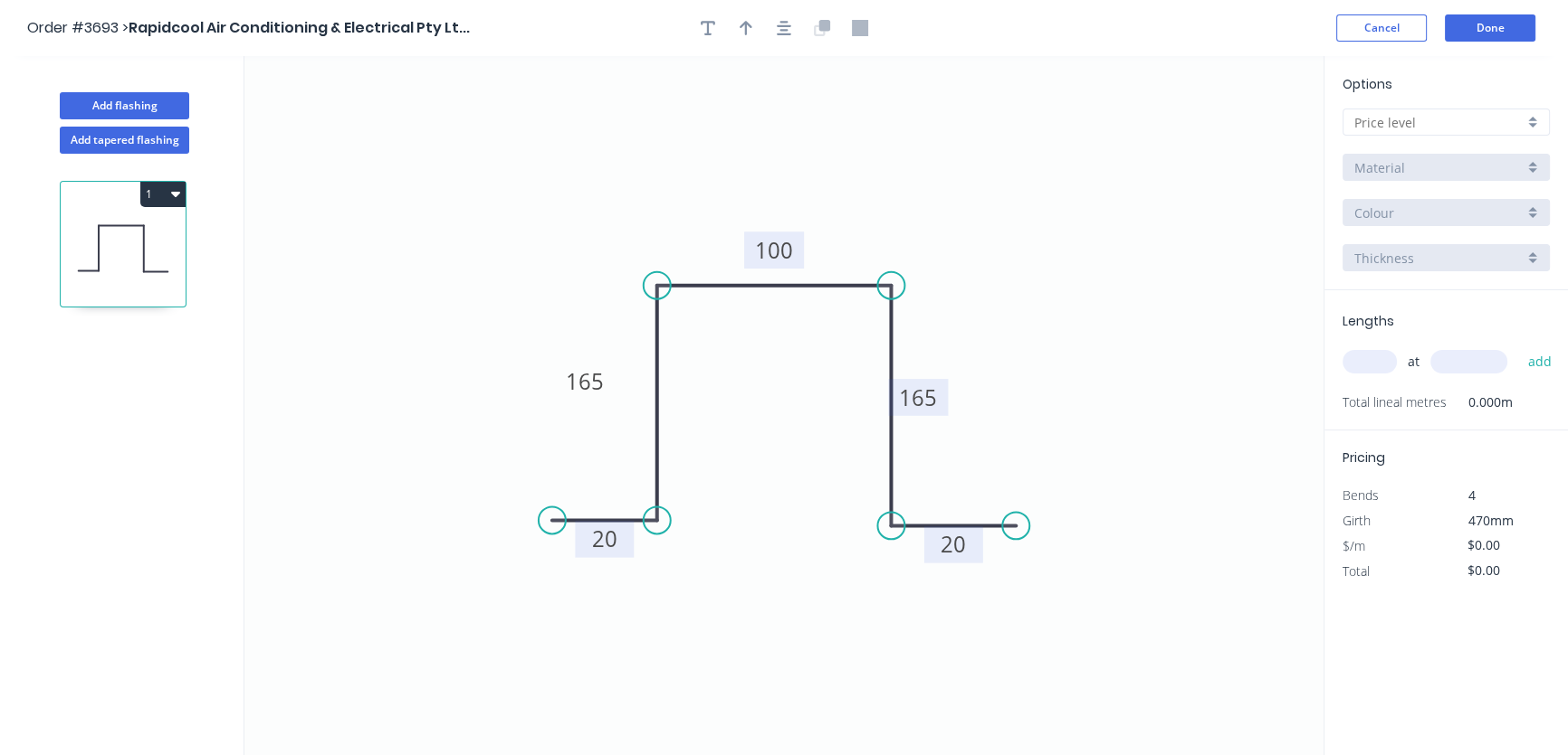
click at [563, 381] on rect at bounding box center [585, 381] width 60 height 37
drag, startPoint x: 944, startPoint y: 393, endPoint x: 991, endPoint y: 379, distance: 49.0
click at [991, 379] on rect at bounding box center [965, 383] width 60 height 37
click at [746, 28] on icon "button" at bounding box center [746, 27] width 13 height 14
drag, startPoint x: 1230, startPoint y: 141, endPoint x: 488, endPoint y: 258, distance: 751.2
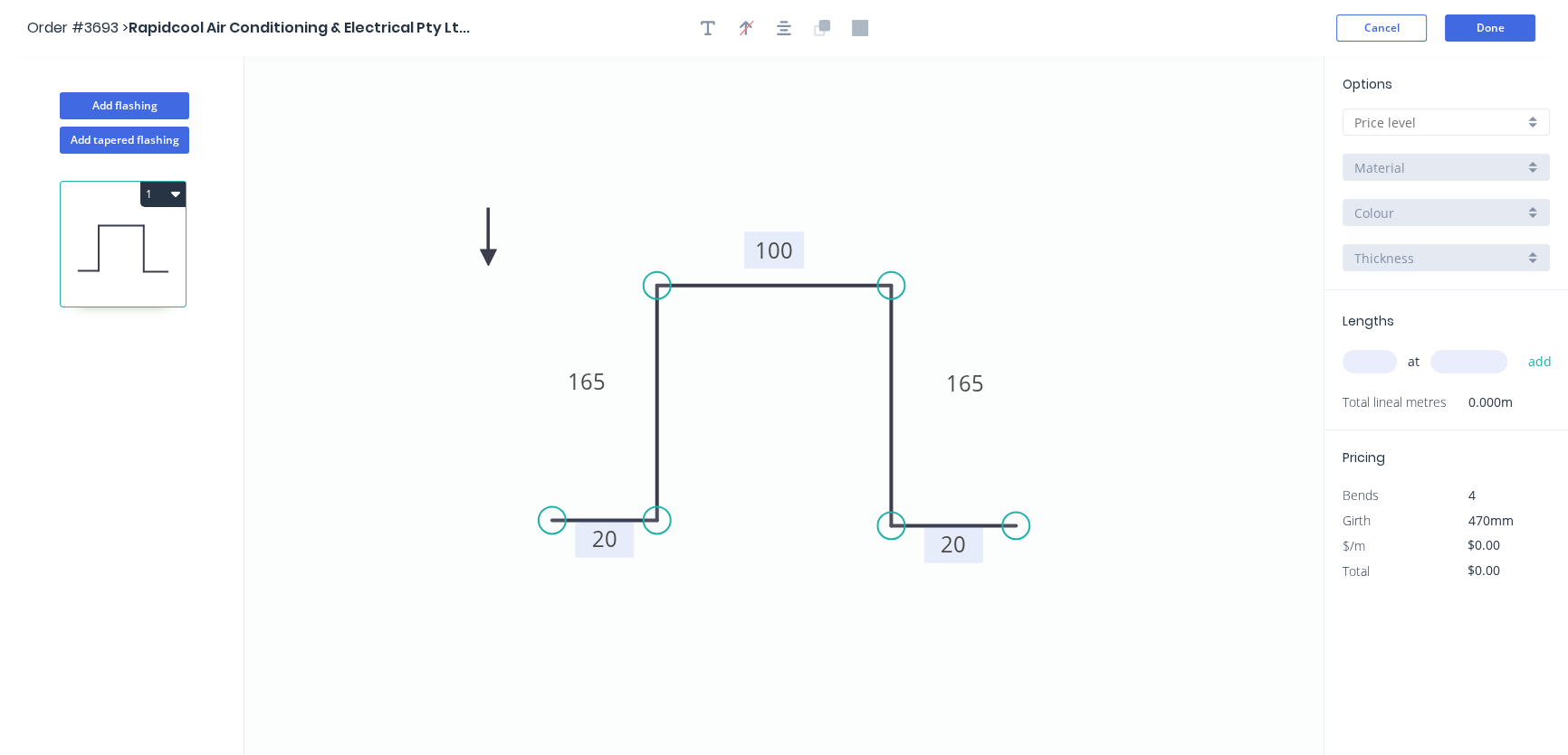
click at [488, 258] on icon at bounding box center [487, 237] width 16 height 58
drag, startPoint x: 488, startPoint y: 258, endPoint x: 486, endPoint y: 267, distance: 9.2
click at [1532, 121] on div at bounding box center [1446, 121] width 208 height 27
click at [1467, 156] on div "A" at bounding box center [1446, 157] width 206 height 32
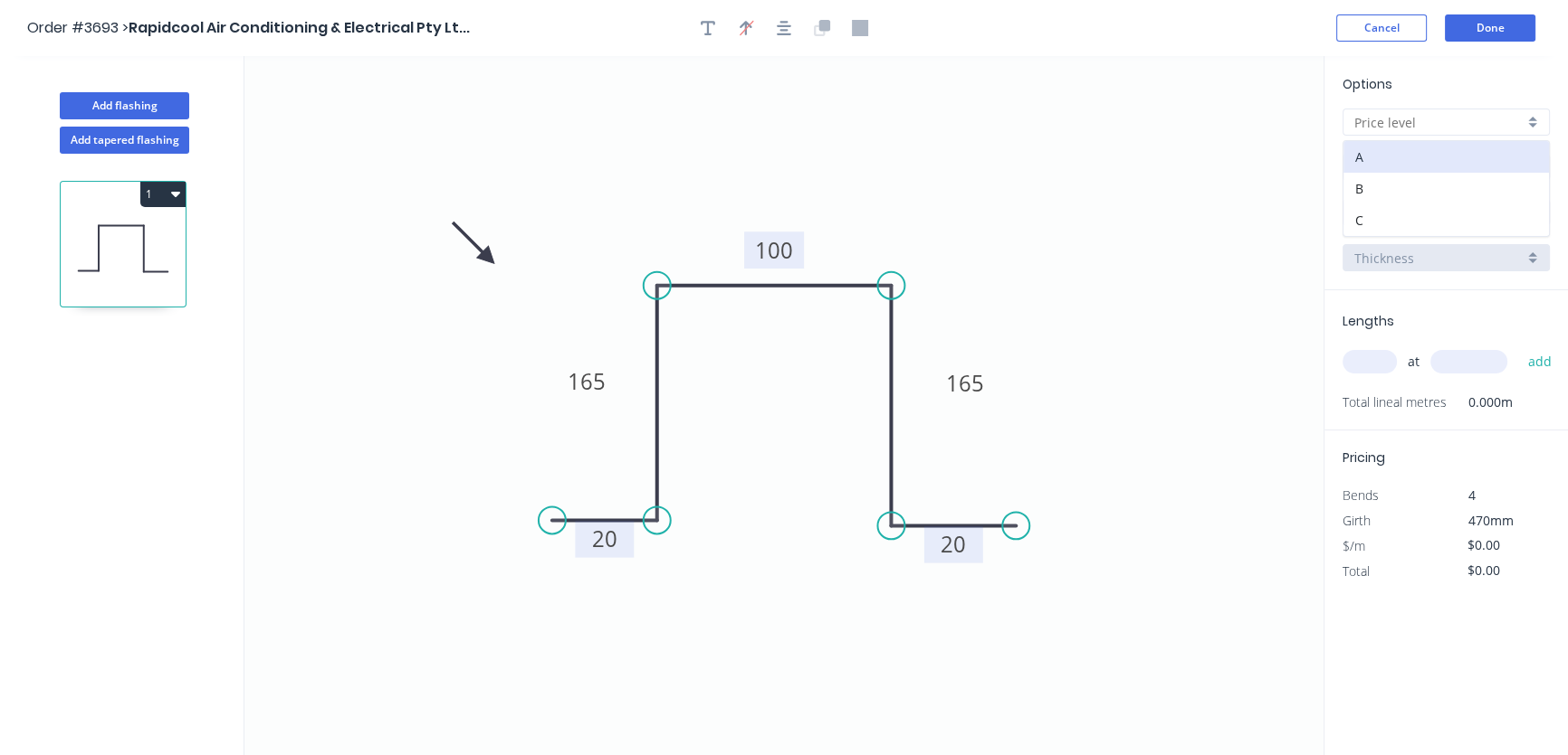
type input "A"
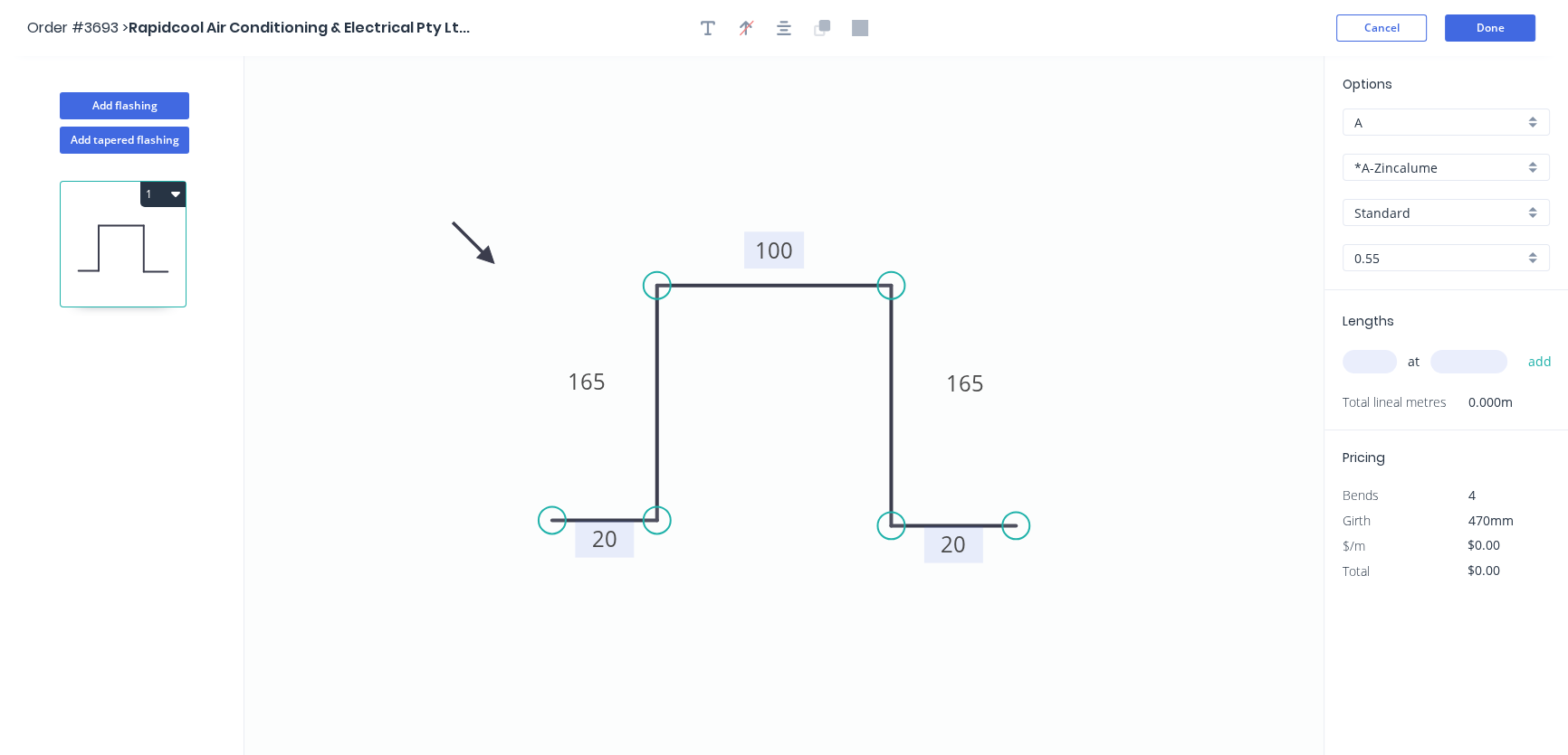
type input "$37.09"
click at [1531, 169] on div "*A-Zincalume" at bounding box center [1446, 167] width 208 height 27
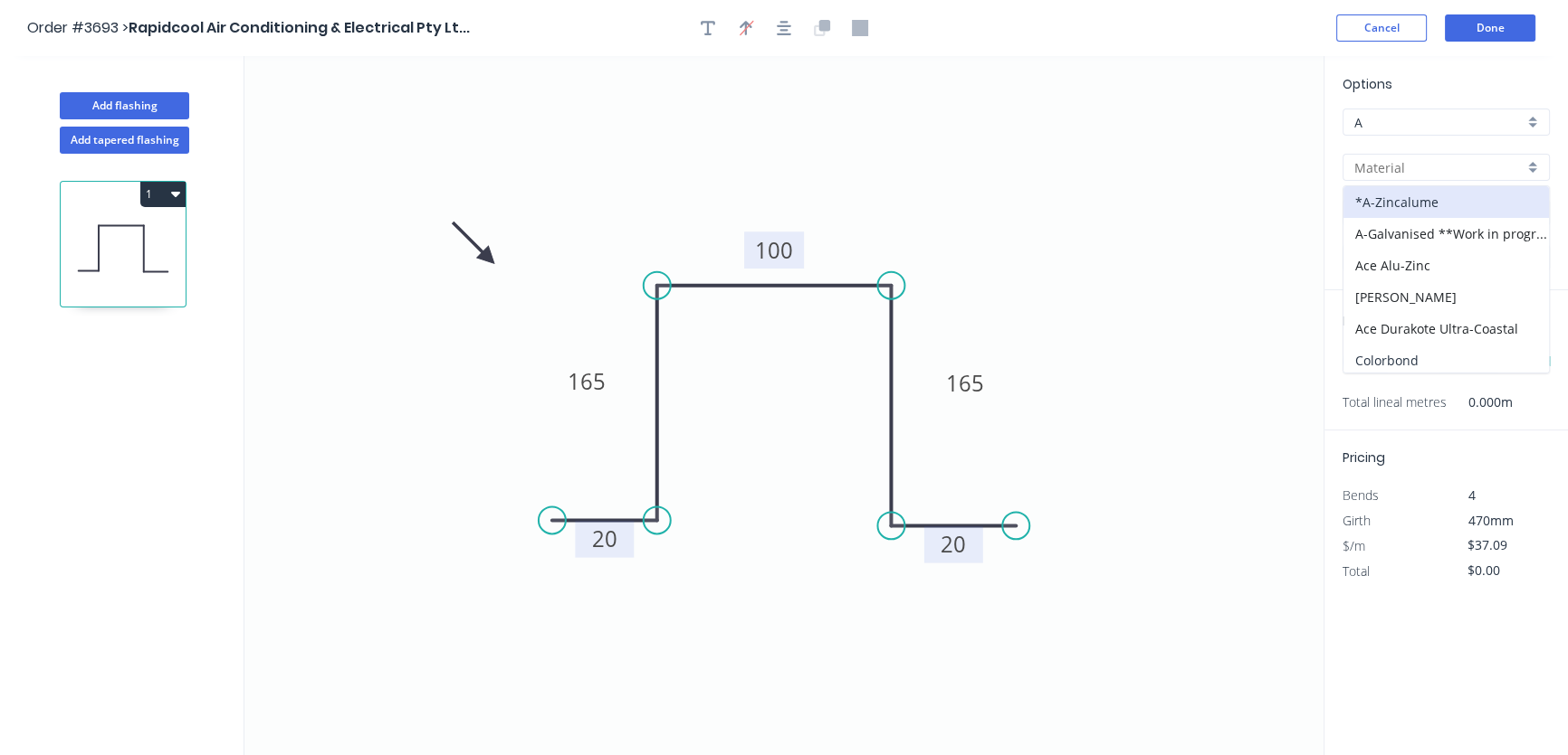
click at [1438, 359] on div "Colorbond" at bounding box center [1446, 361] width 206 height 32
type input "Colorbond"
type input "Basalt"
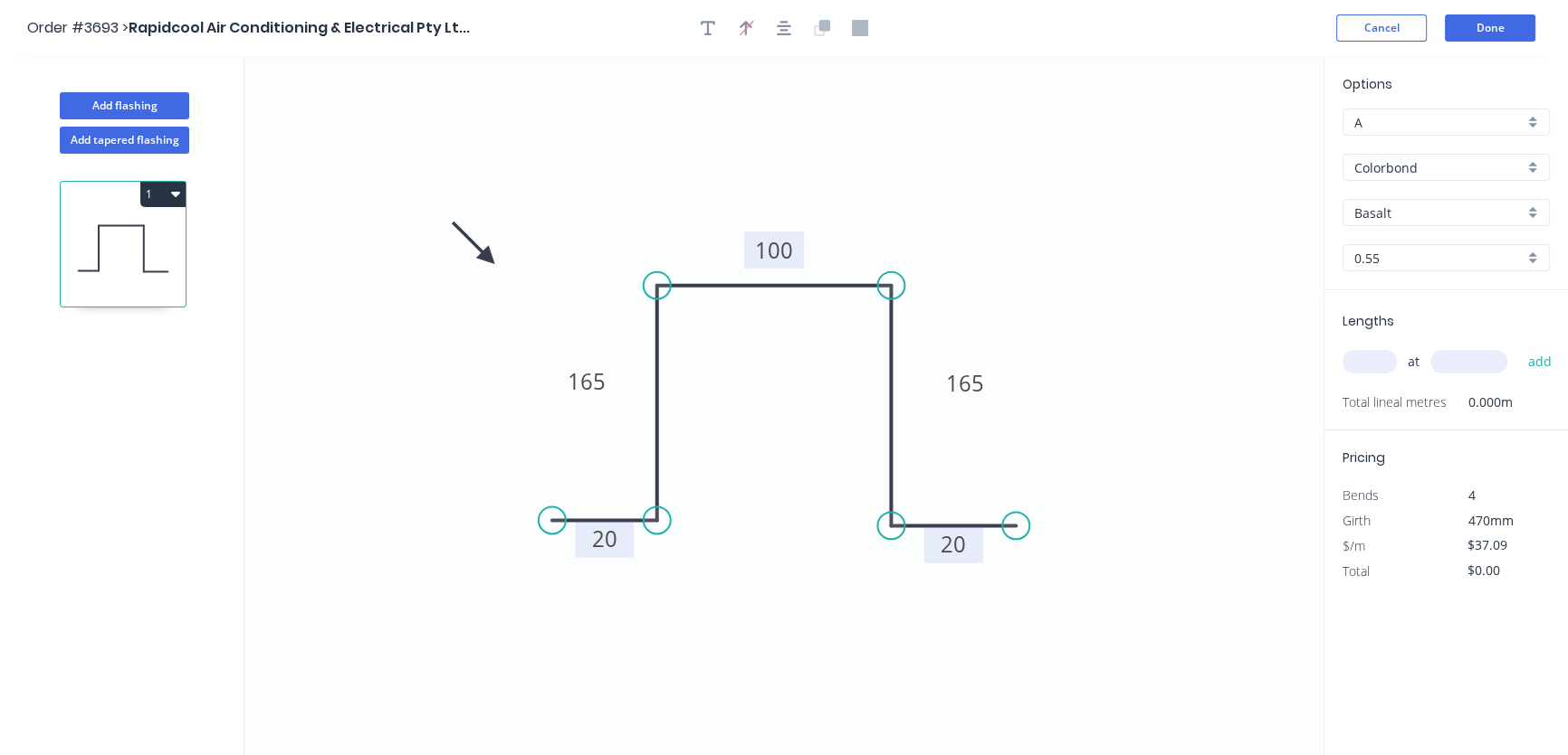
type input "$40.27"
click at [1458, 215] on input "Basalt" at bounding box center [1438, 213] width 169 height 19
click at [1428, 335] on div "Woodland Grey" at bounding box center [1446, 344] width 206 height 32
type input "Woodland Grey"
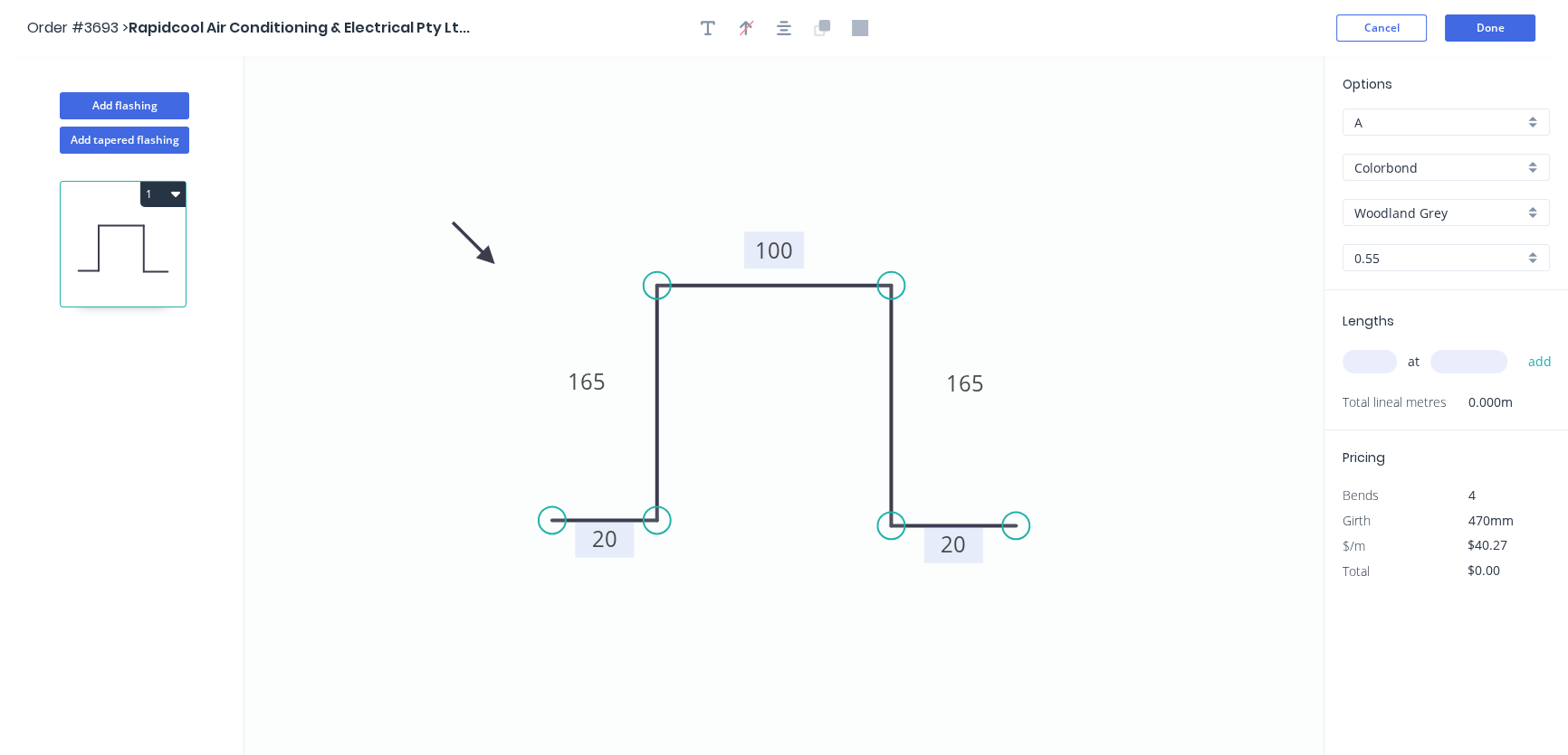
click at [1379, 354] on input "text" at bounding box center [1370, 362] width 54 height 23
type input "1"
click at [1456, 362] on input "text" at bounding box center [1469, 362] width 77 height 23
type input "3100"
click at [1531, 362] on button "add" at bounding box center [1540, 362] width 43 height 31
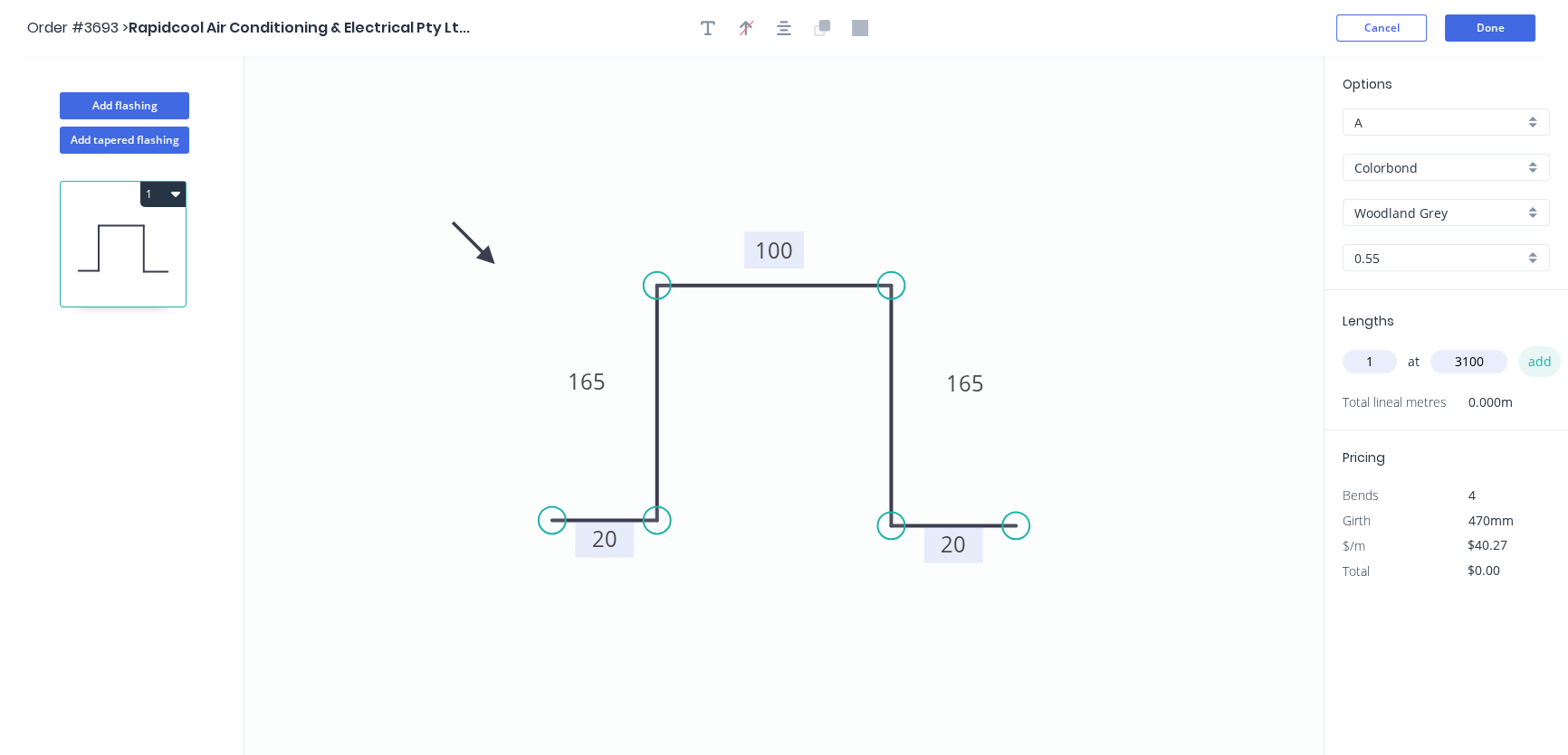
type input "$124.84"
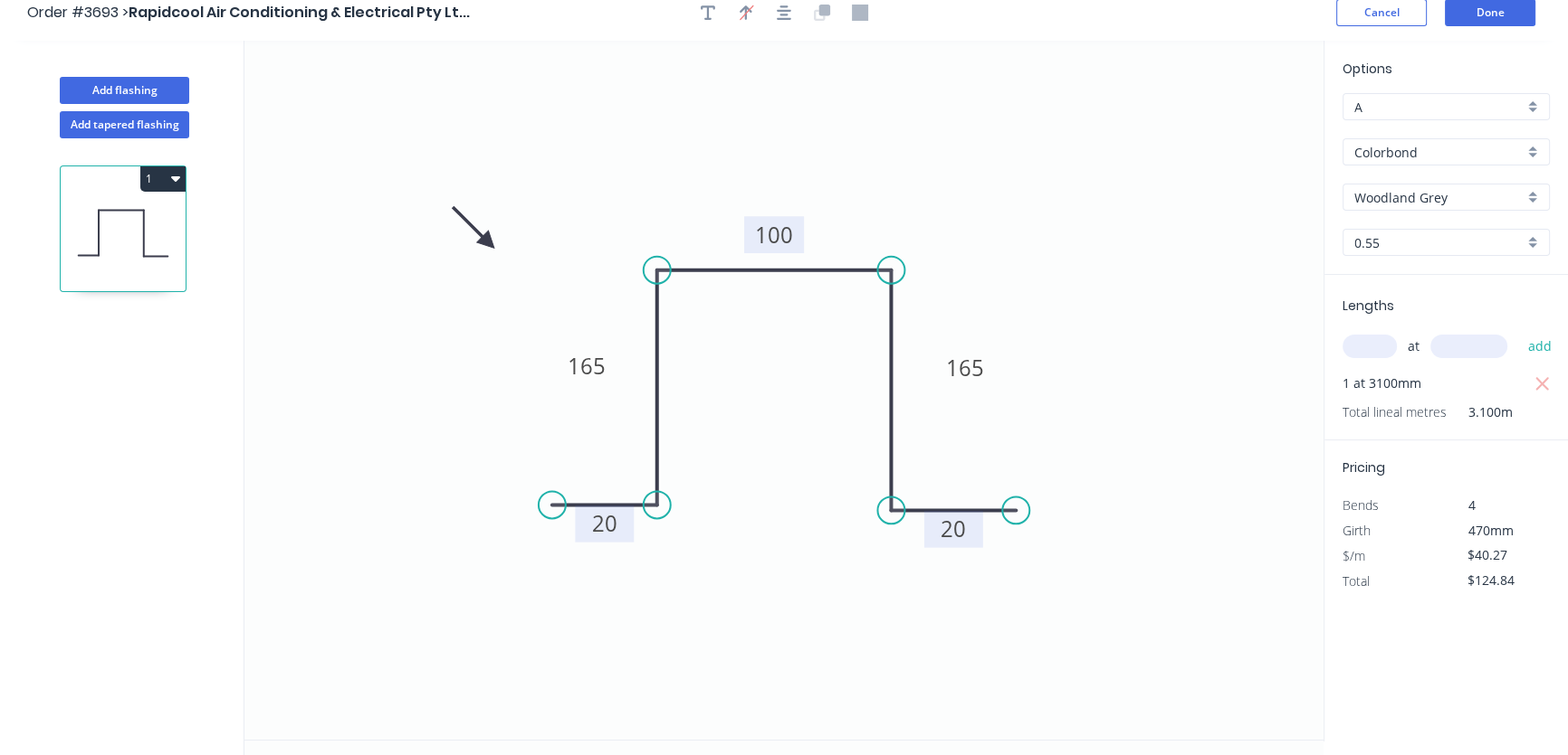
scroll to position [0, 0]
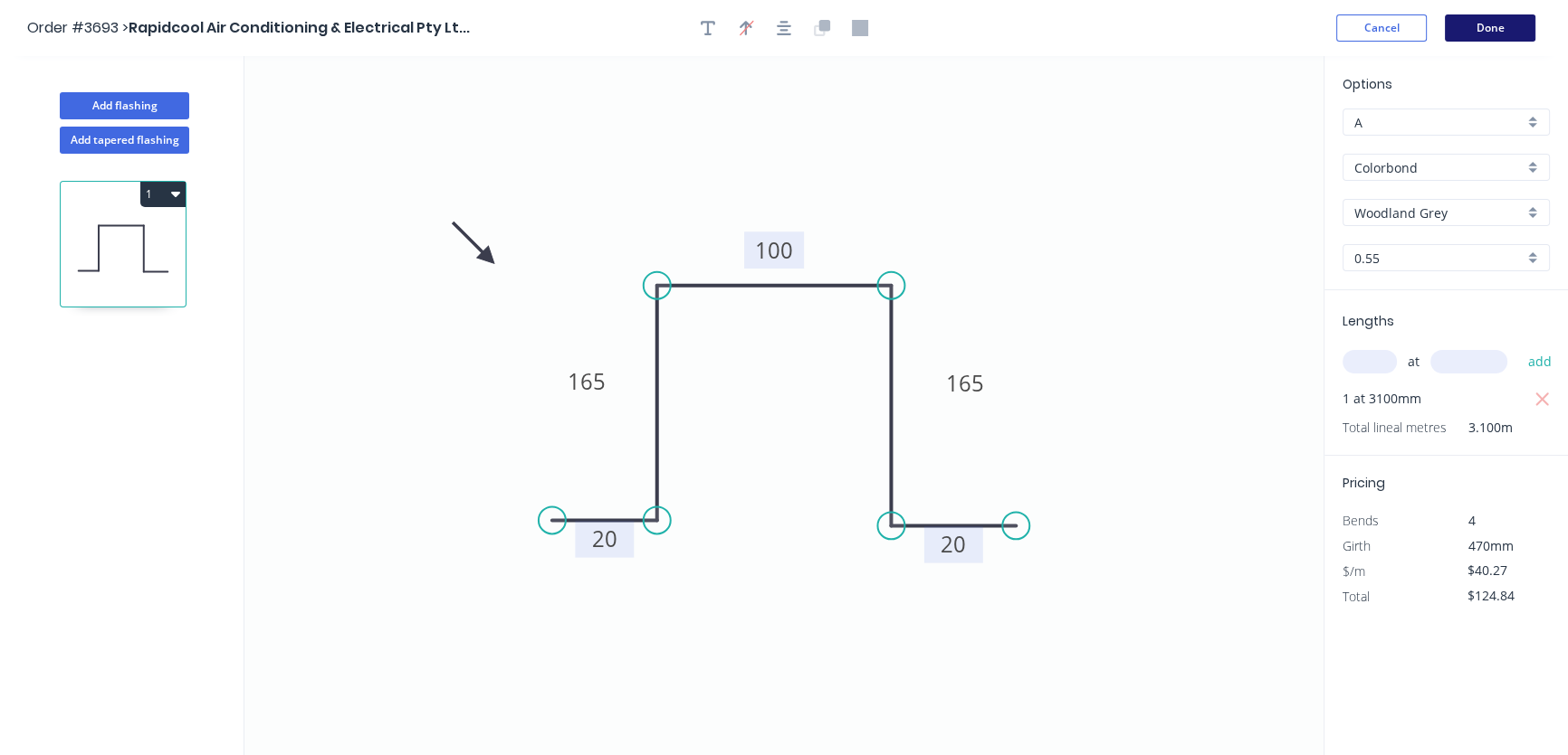
click at [1496, 22] on button "Done" at bounding box center [1489, 27] width 91 height 27
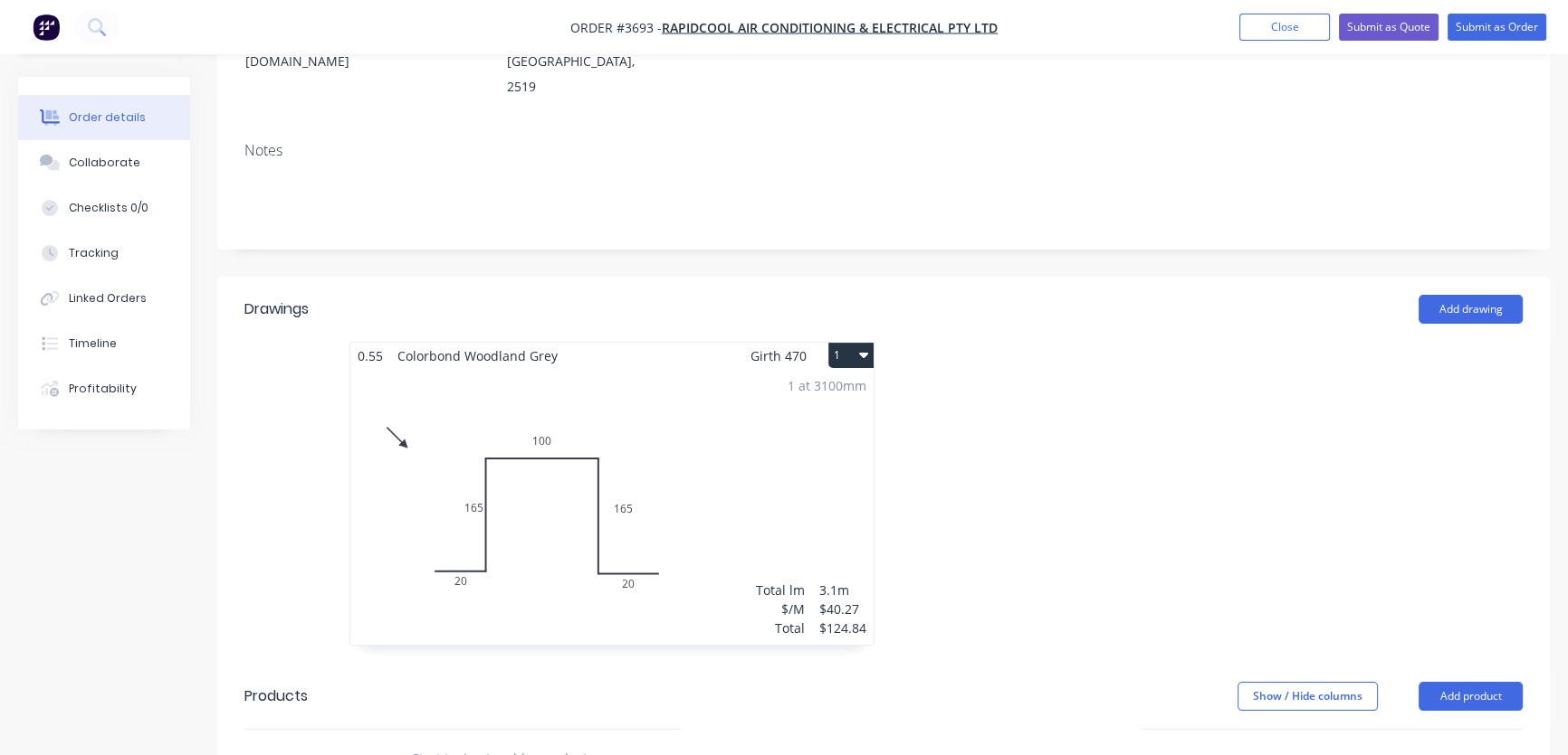
scroll to position [548, 0]
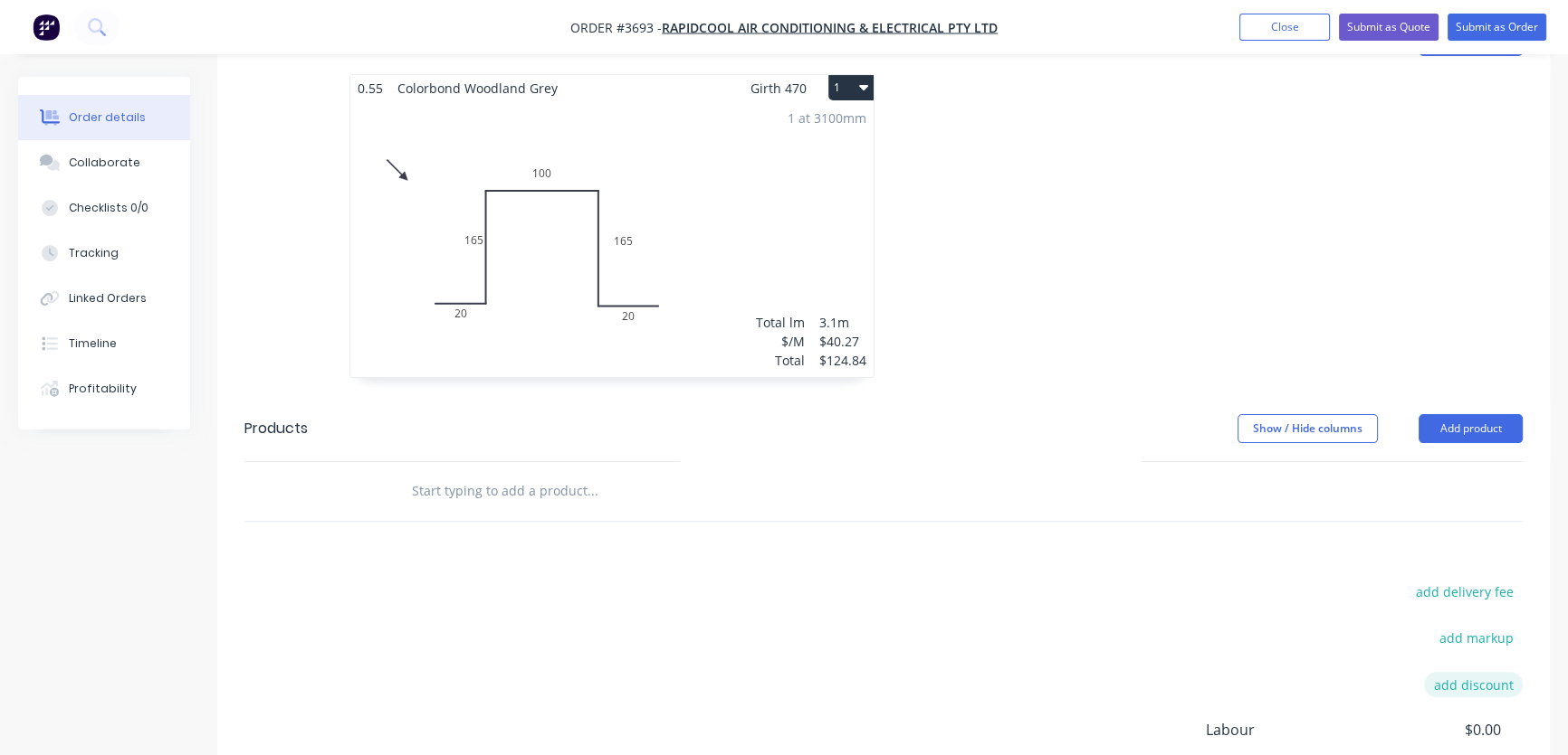
click at [1488, 672] on button "add discount" at bounding box center [1474, 684] width 99 height 24
click at [1474, 672] on input at bounding box center [1451, 685] width 81 height 27
click at [1474, 672] on input at bounding box center [1451, 685] width 81 height 27
click at [1458, 672] on input at bounding box center [1451, 685] width 81 height 27
click at [1268, 672] on input at bounding box center [1303, 685] width 171 height 27
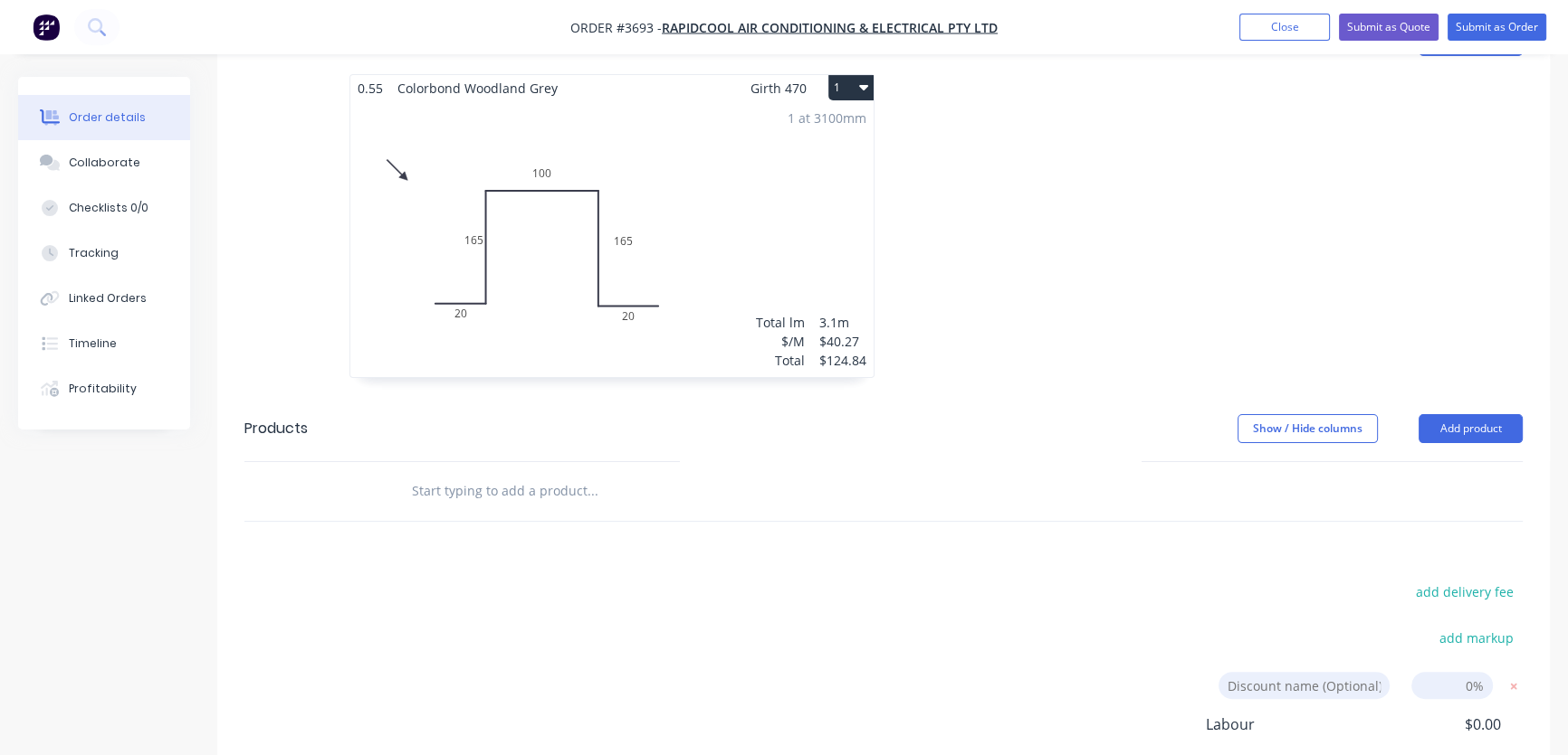
click at [1302, 672] on input at bounding box center [1303, 685] width 171 height 27
click at [1286, 580] on div "add delivery fee add markup Discount name (Optional) 0% Labour $0.00 Sub total …" at bounding box center [883, 752] width 1278 height 345
click at [1459, 672] on input at bounding box center [1451, 685] width 81 height 27
type input "25"
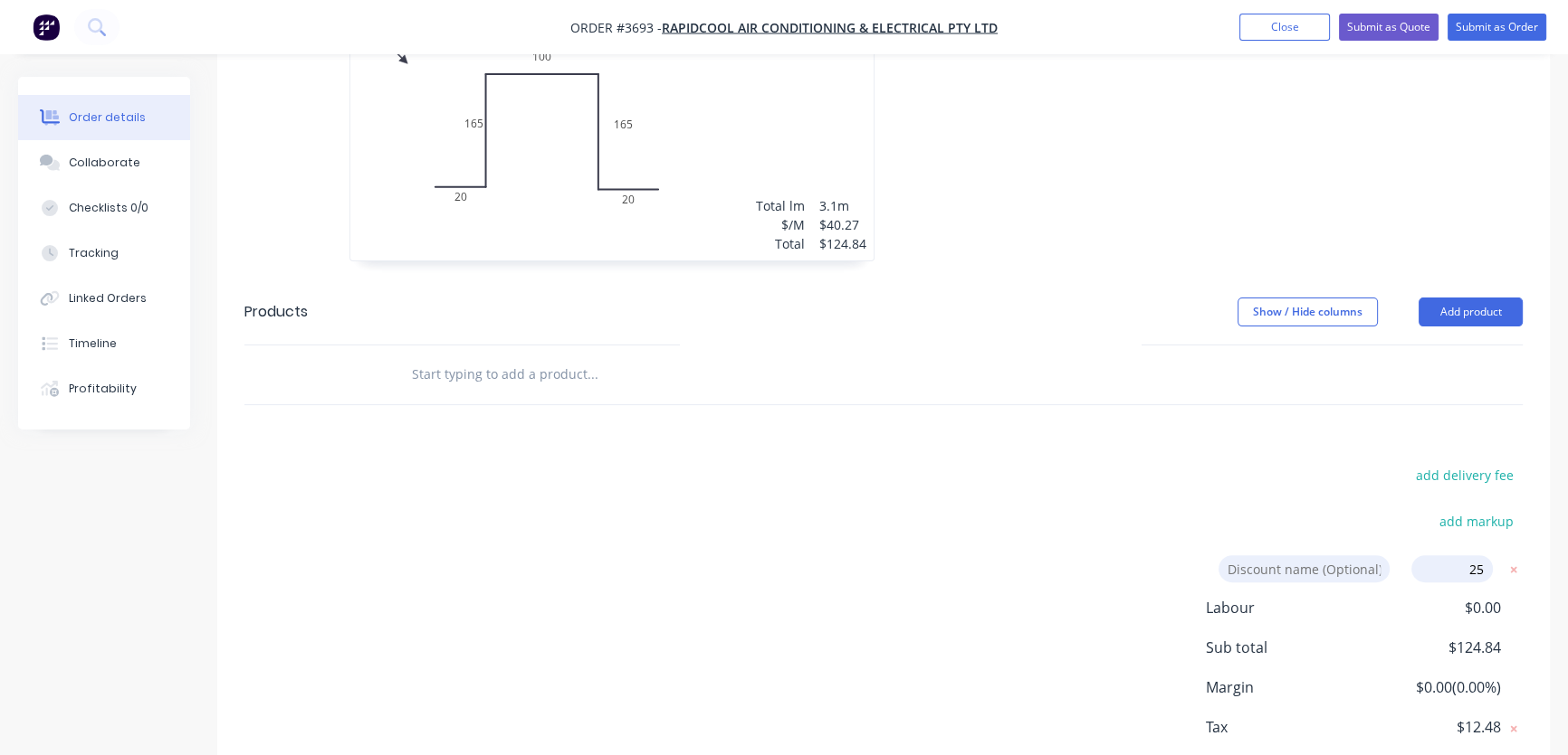
scroll to position [719, 0]
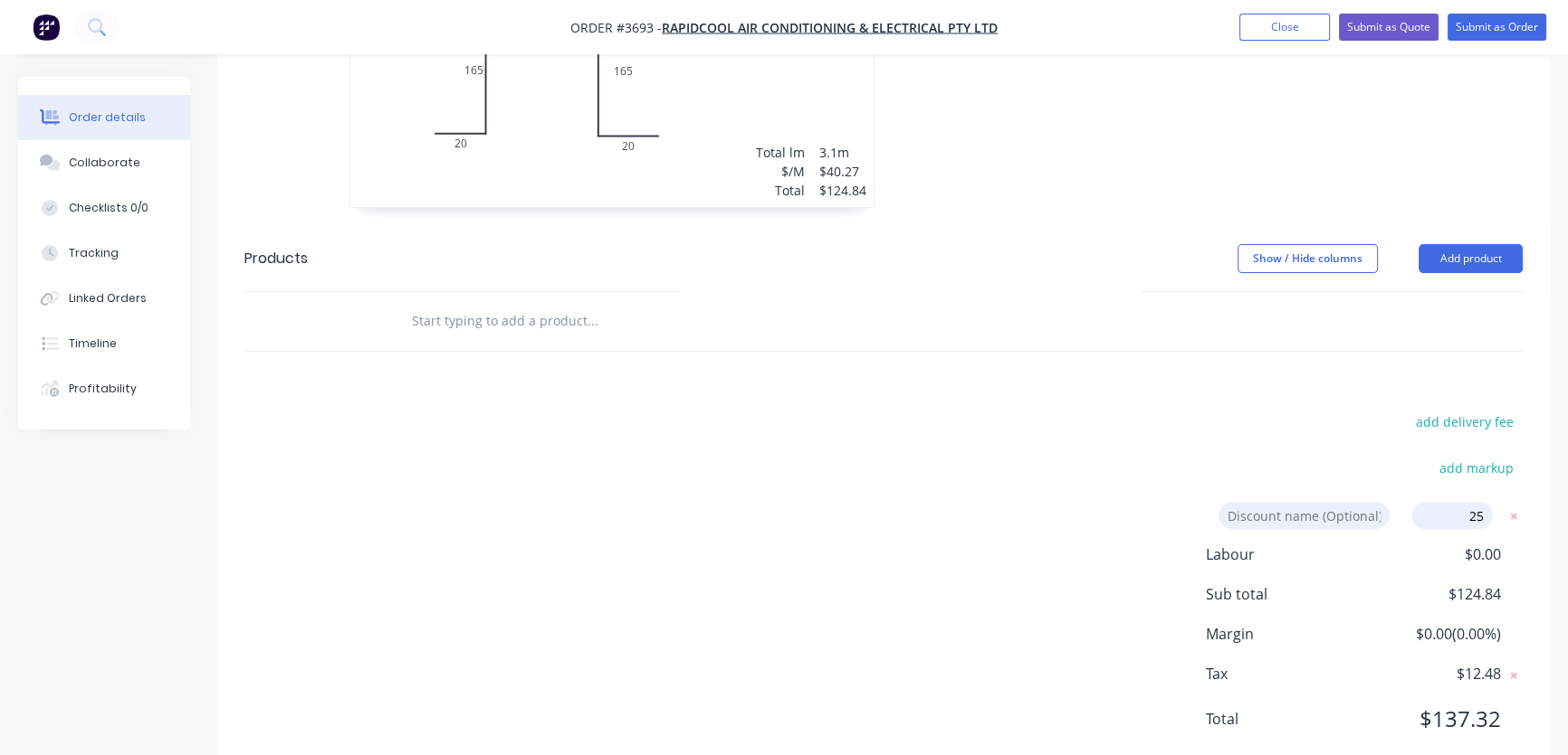
click input "submit" at bounding box center [0, 0] width 0 height 0
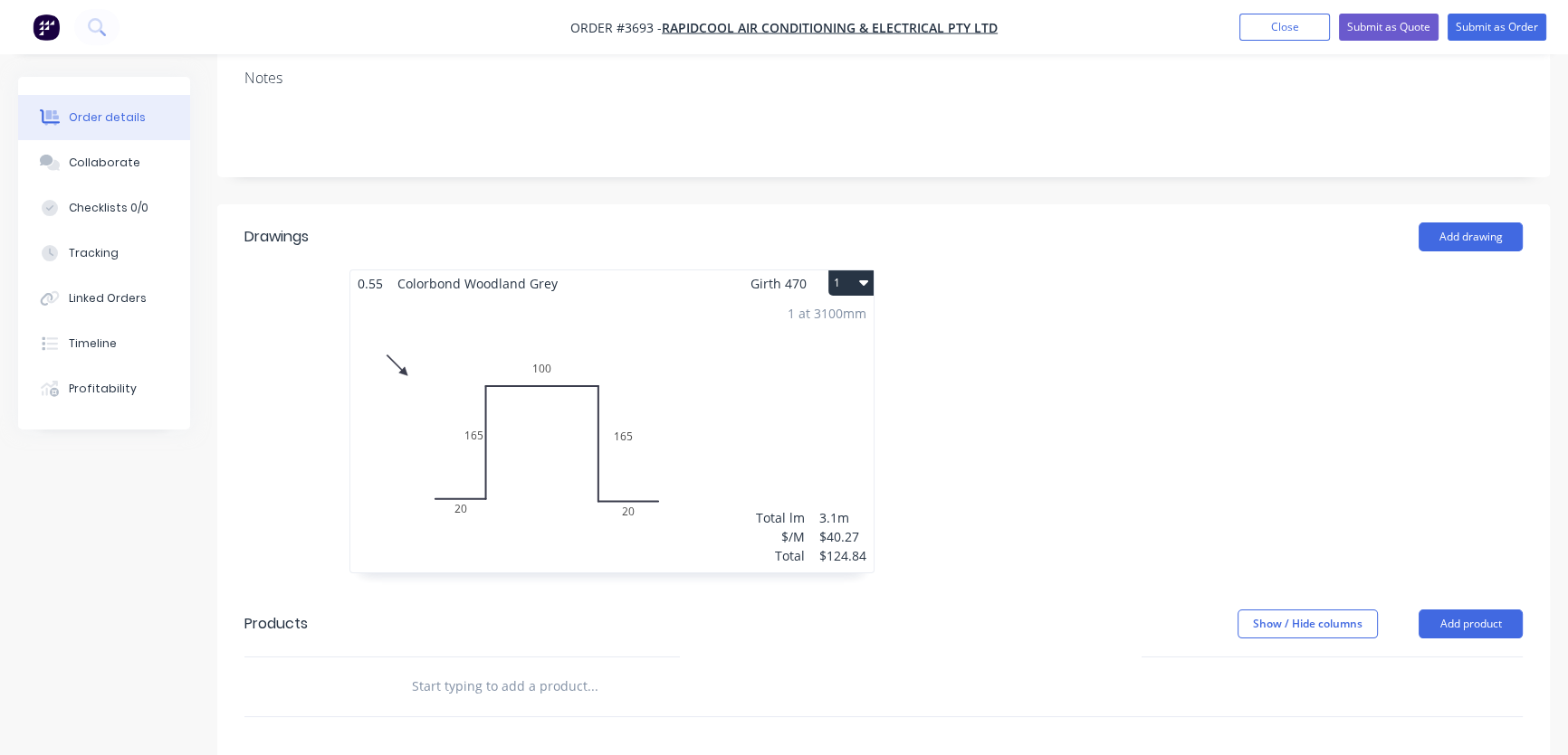
scroll to position [170, 0]
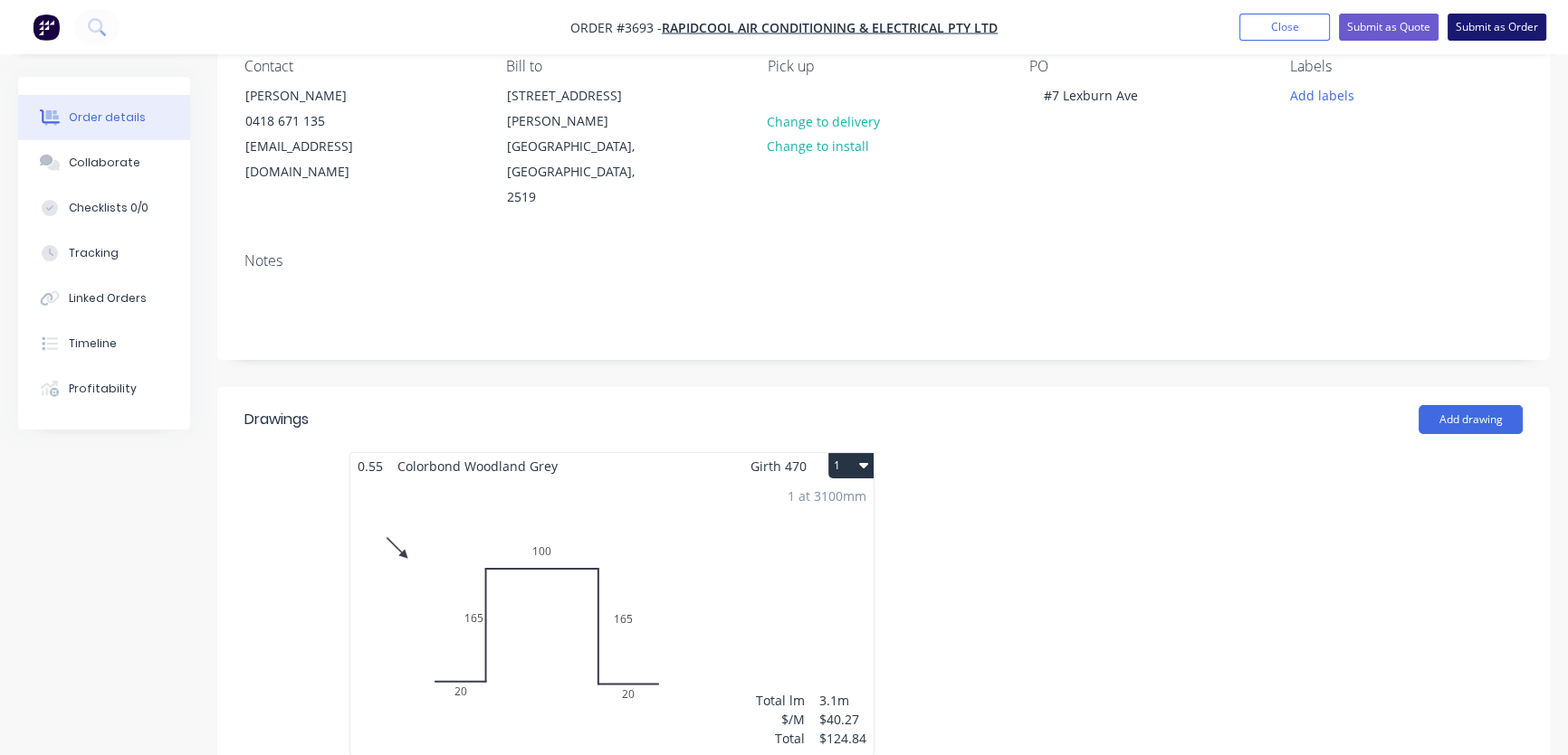
click at [1480, 26] on button "Submit as Order" at bounding box center [1497, 27] width 99 height 27
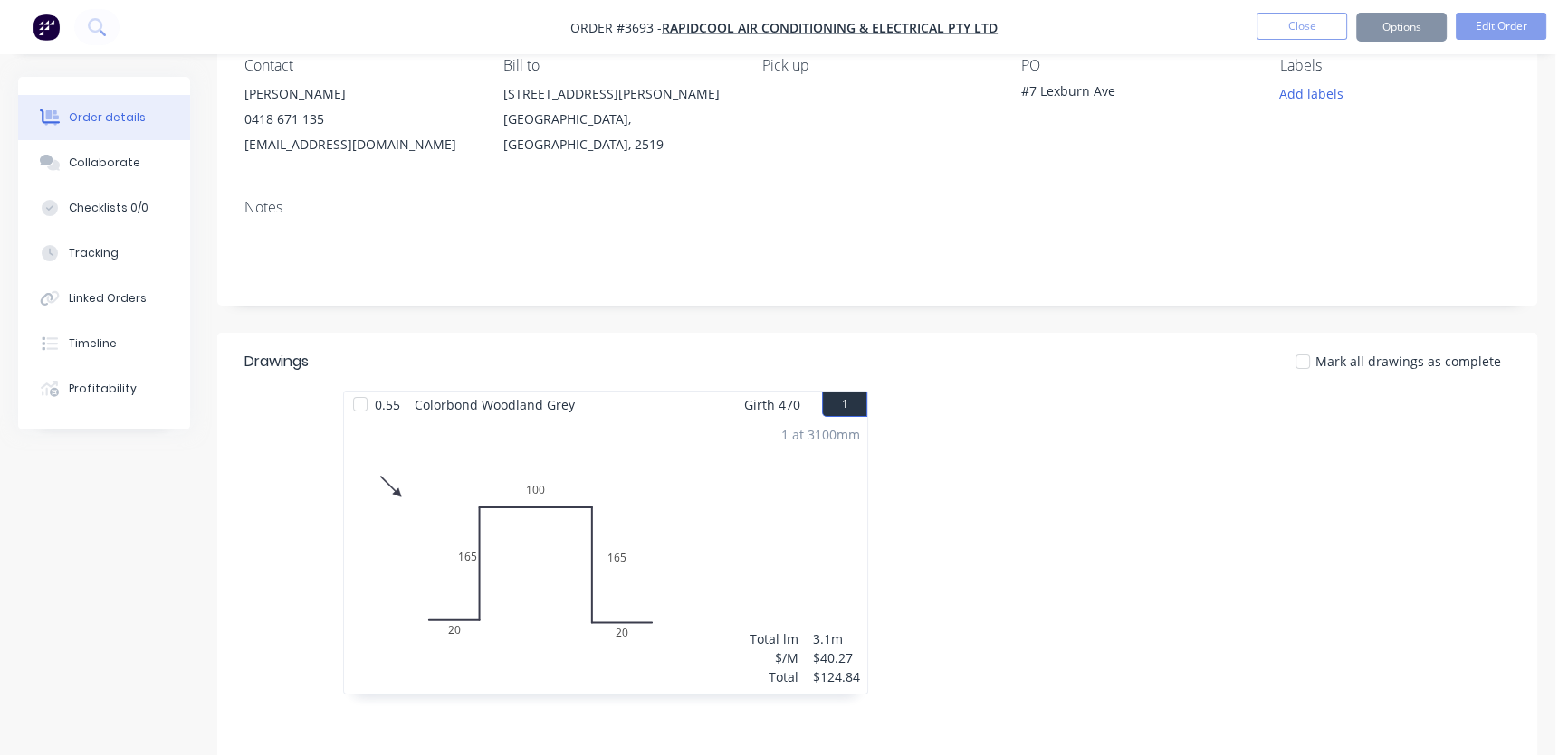
scroll to position [0, 0]
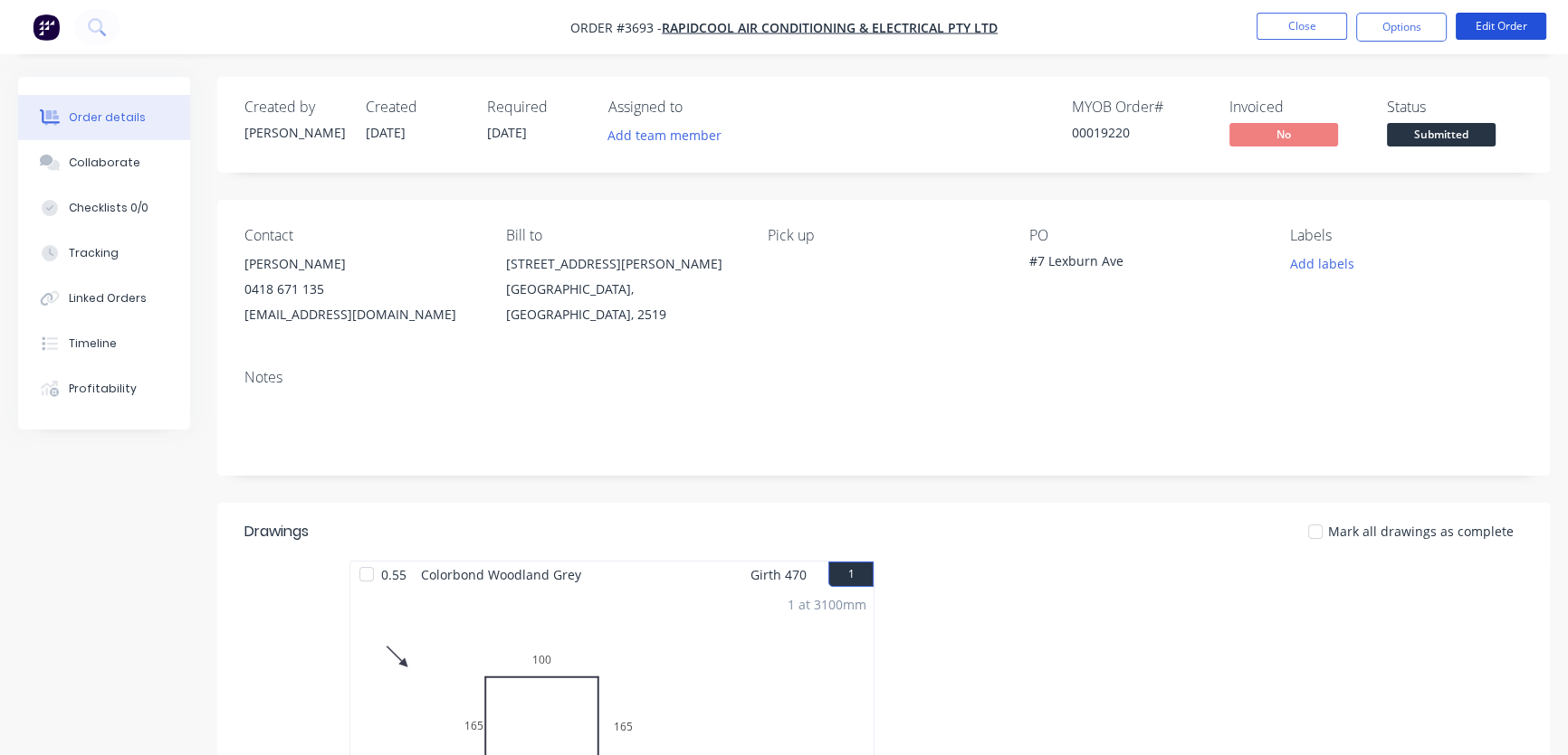
click at [1480, 26] on button "Edit Order" at bounding box center [1501, 26] width 91 height 27
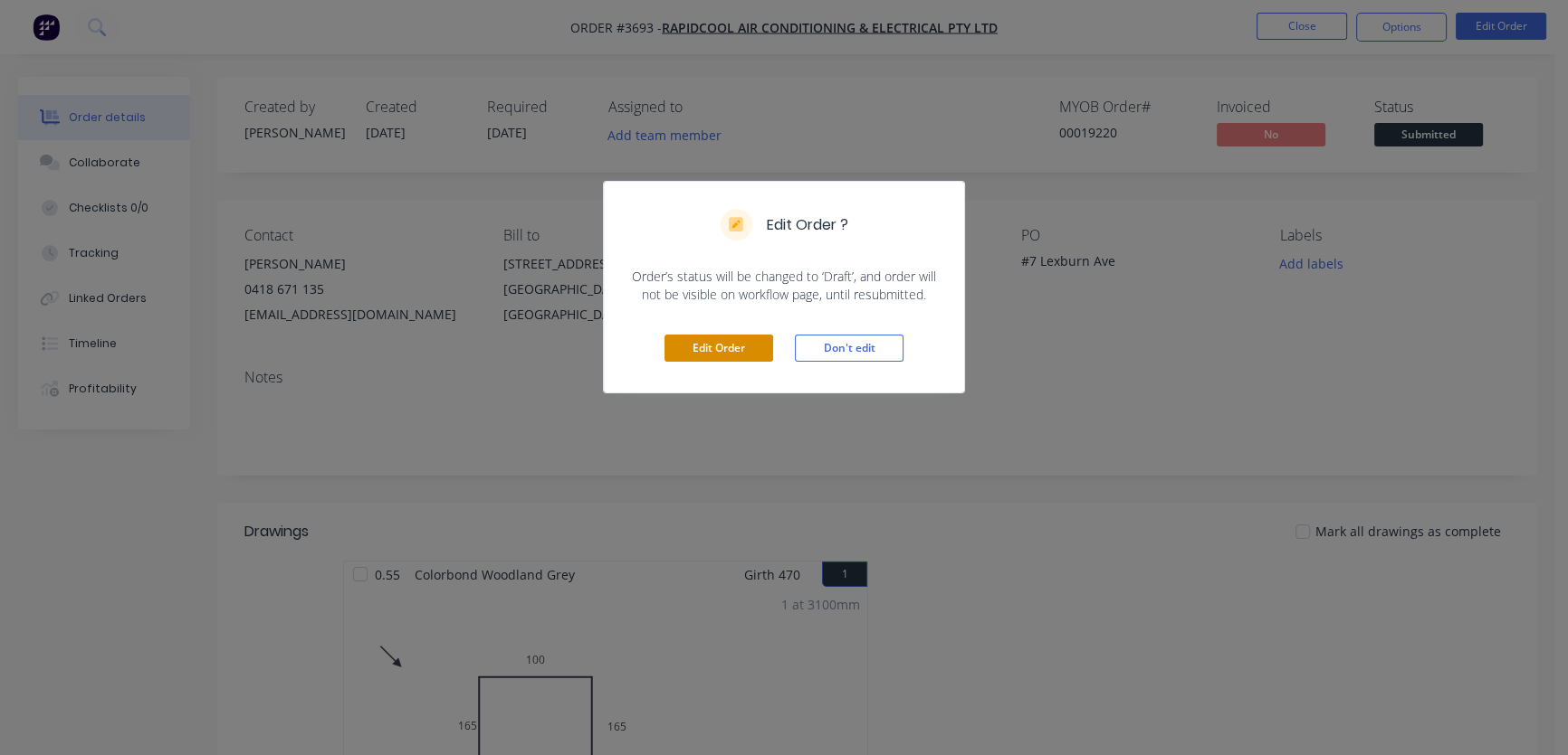
click at [706, 356] on button "Edit Order" at bounding box center [719, 348] width 108 height 27
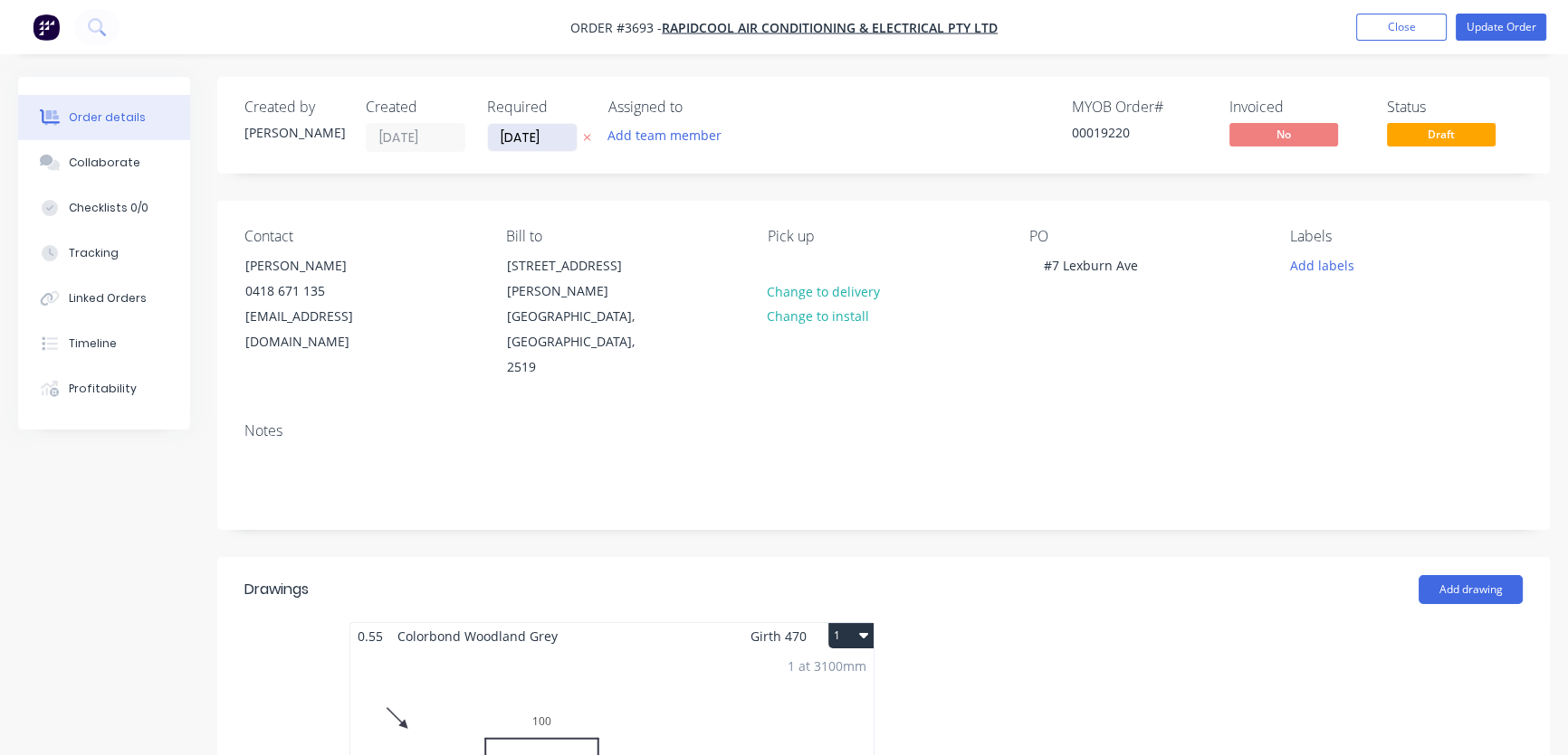
drag, startPoint x: 517, startPoint y: 135, endPoint x: 491, endPoint y: 145, distance: 27.9
click at [492, 142] on input "[DATE]" at bounding box center [532, 137] width 89 height 27
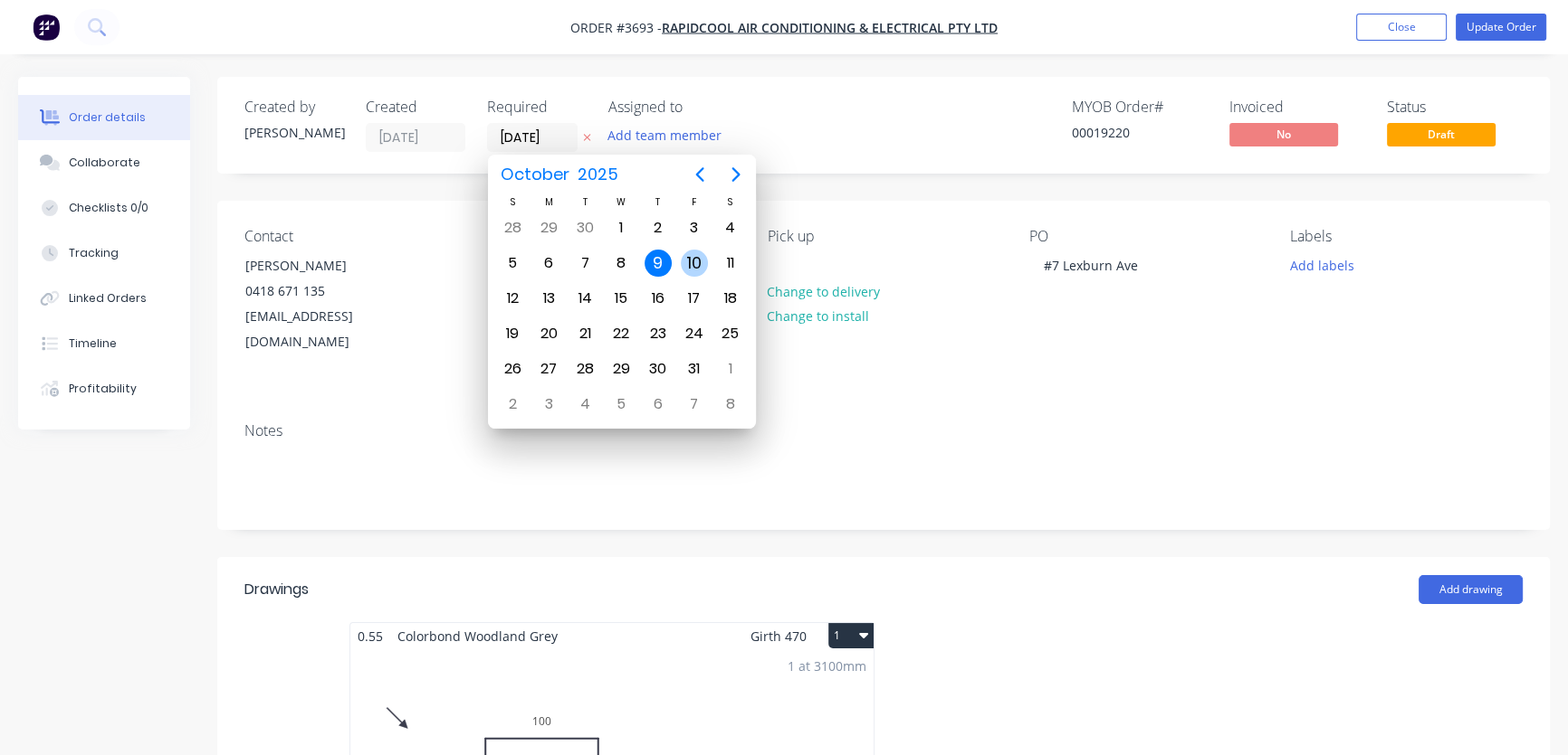
click at [691, 263] on div "10" at bounding box center [694, 263] width 27 height 27
type input "[DATE]"
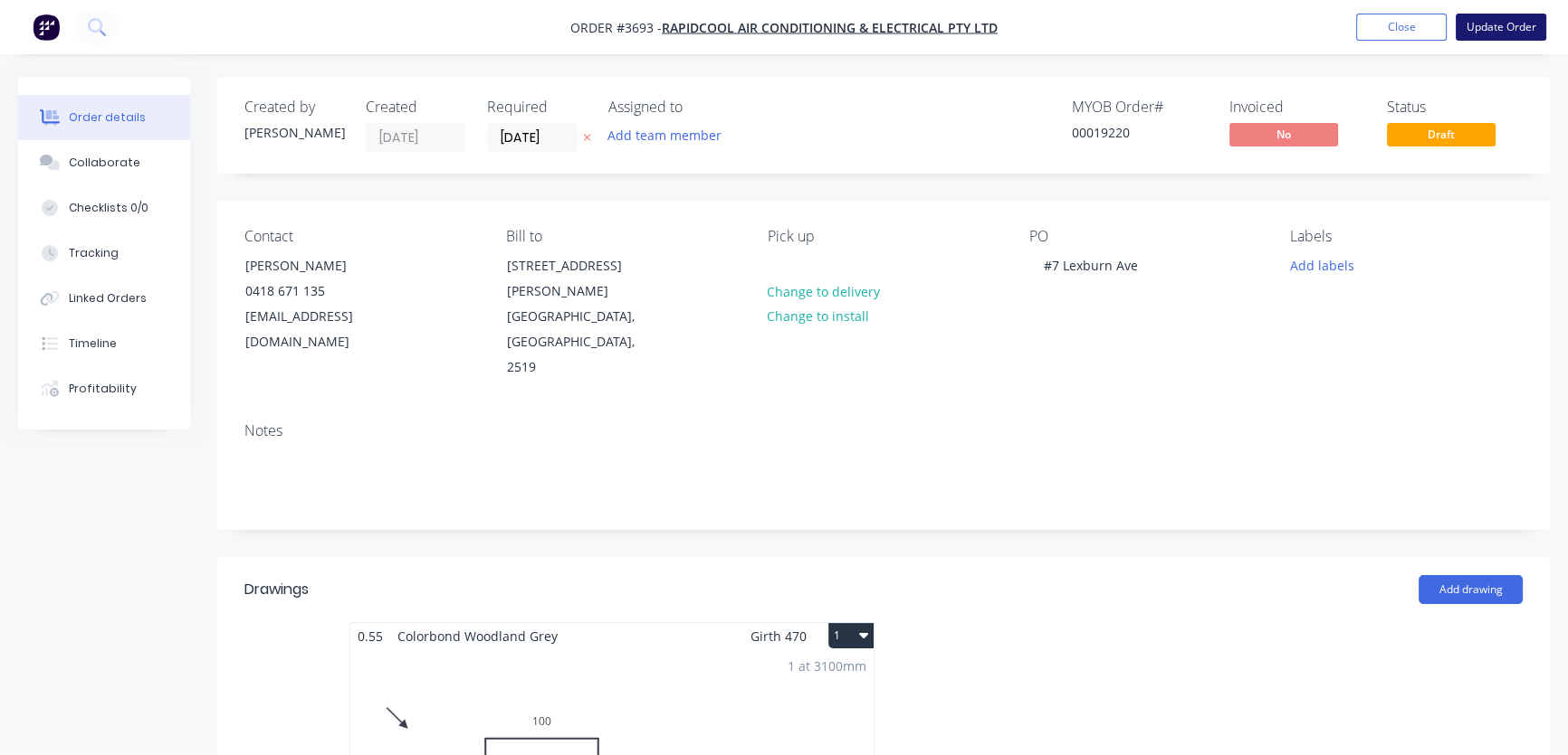
click at [1496, 22] on button "Update Order" at bounding box center [1501, 27] width 91 height 27
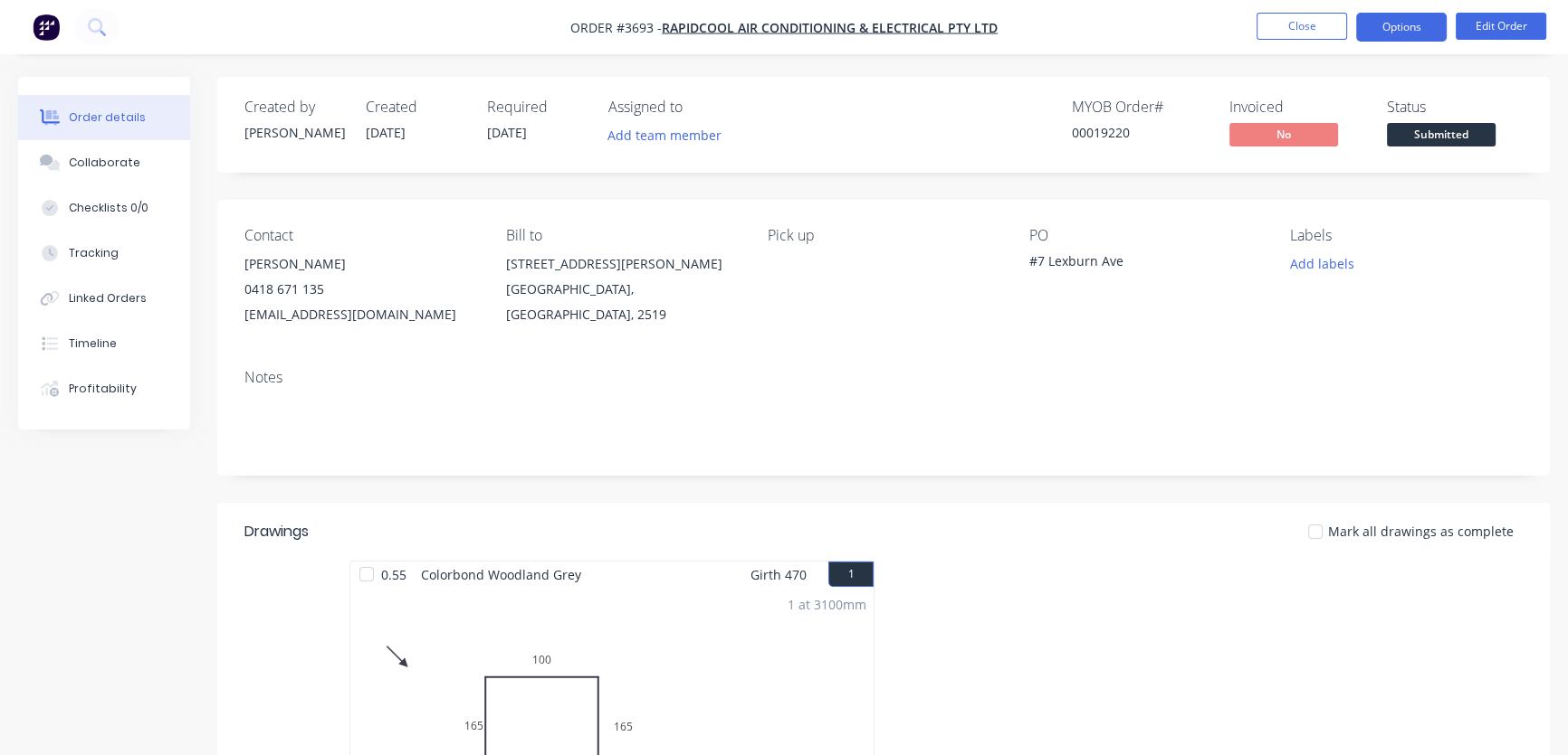
click at [1394, 24] on button "Options" at bounding box center [1401, 27] width 91 height 29
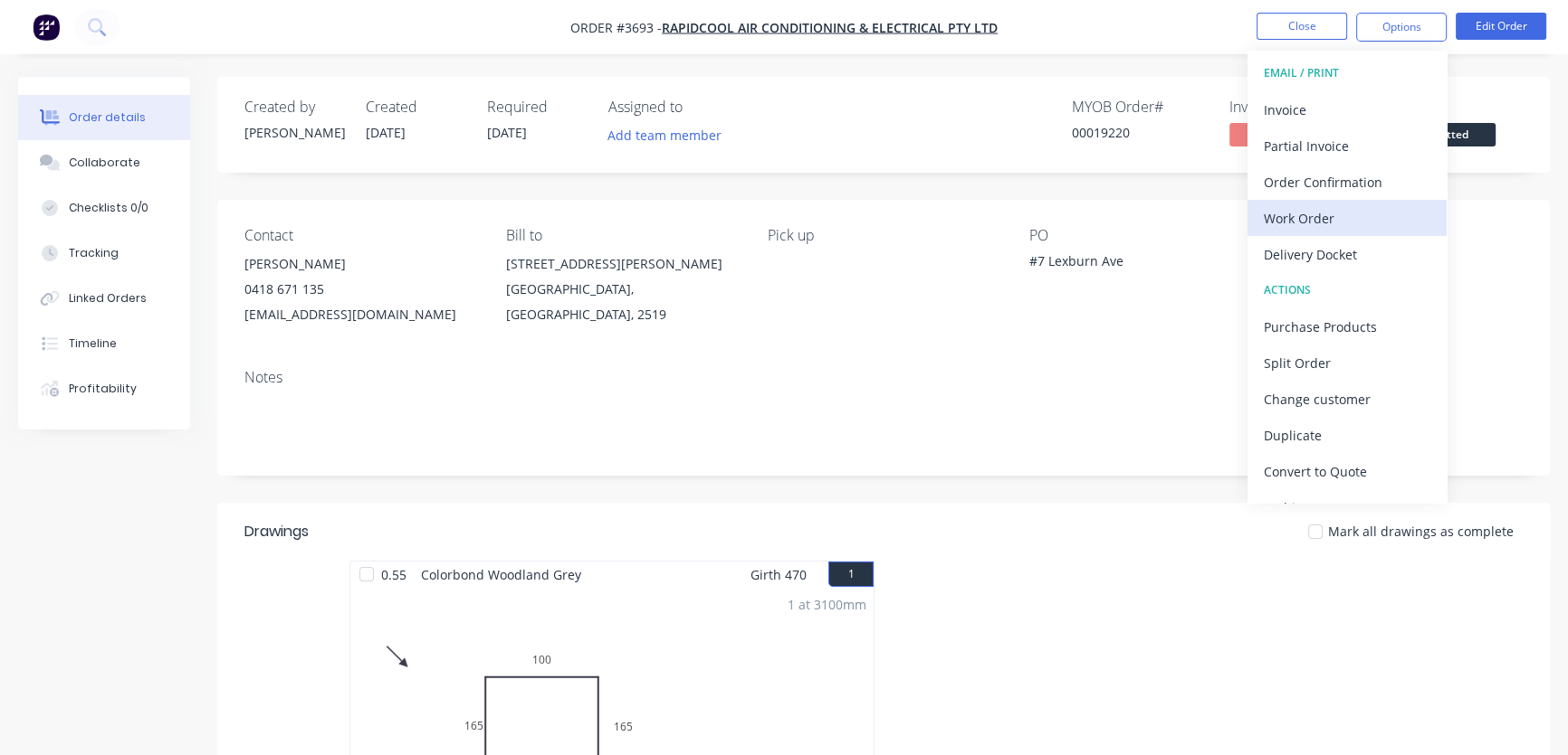
click at [1331, 219] on div "Work Order" at bounding box center [1347, 219] width 166 height 26
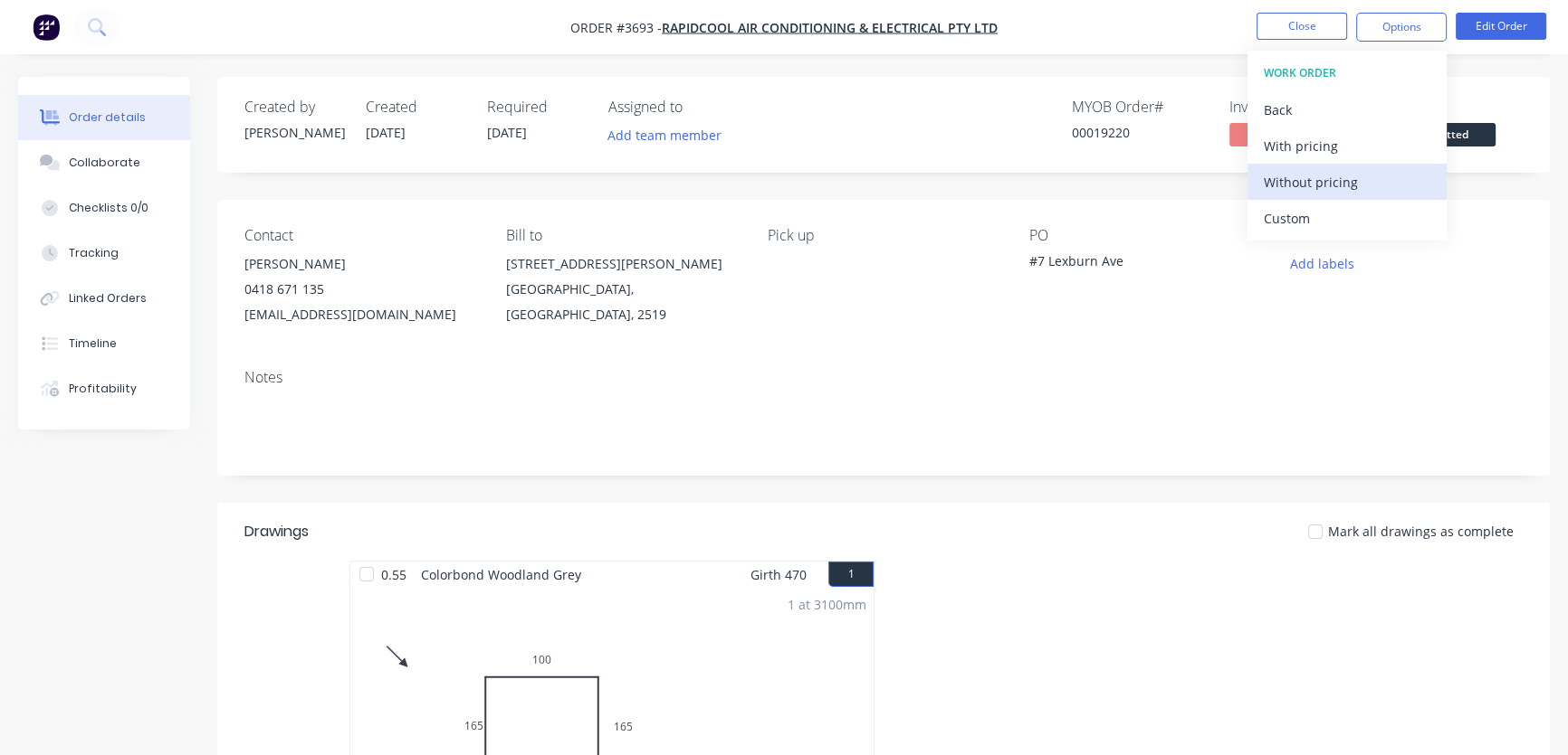
click at [1318, 185] on div "Without pricing" at bounding box center [1347, 182] width 166 height 26
